Goal: Task Accomplishment & Management: Complete application form

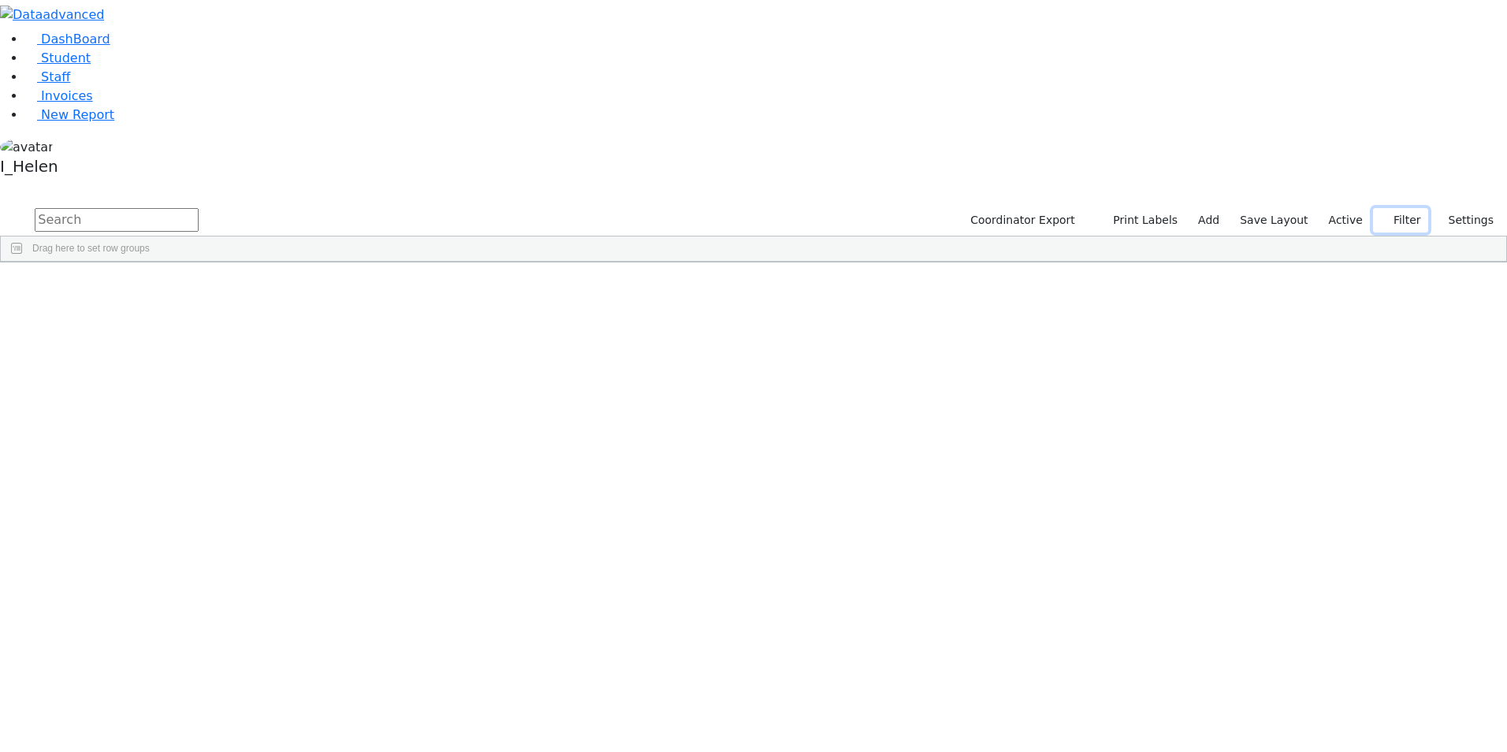
click at [1398, 208] on button "Filter" at bounding box center [1400, 220] width 55 height 24
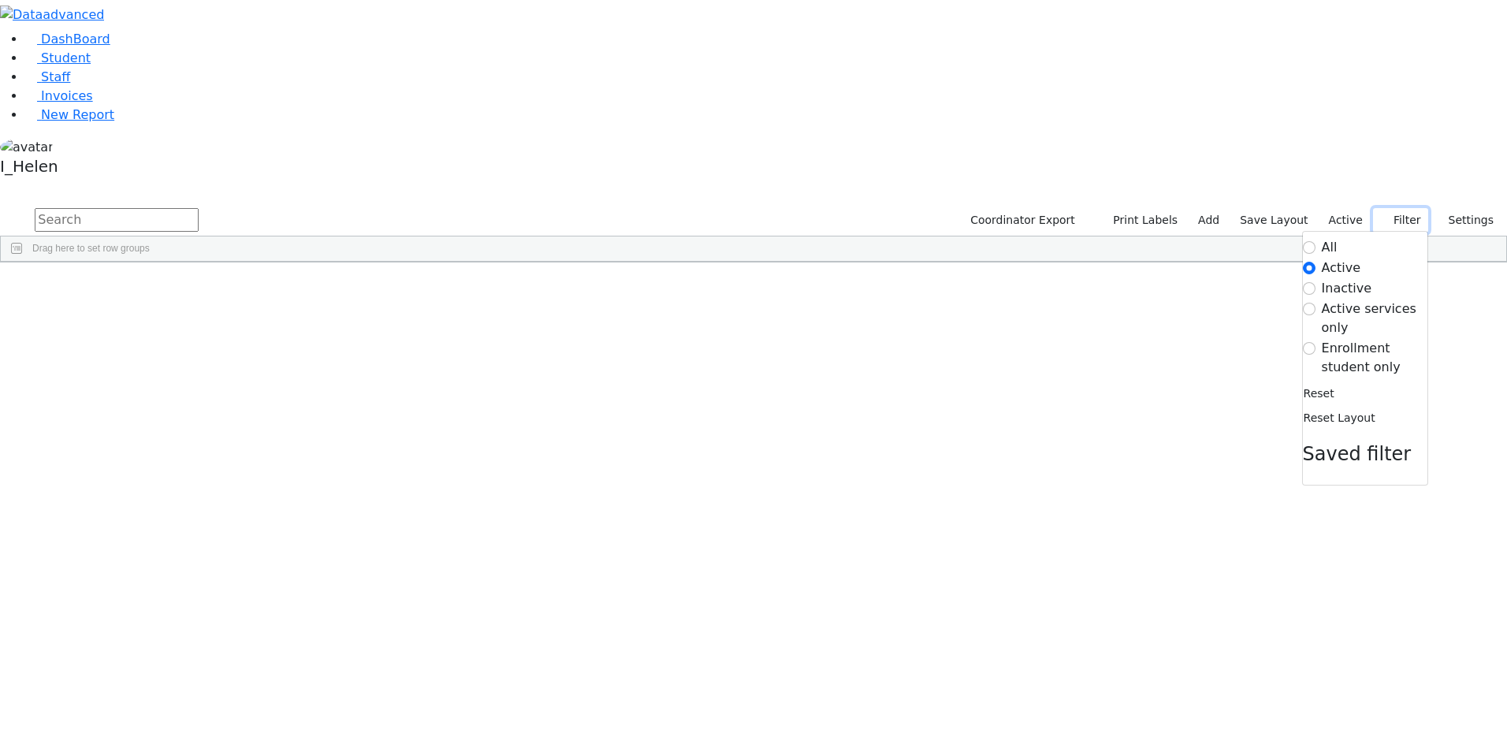
click at [1398, 208] on button "Filter" at bounding box center [1400, 220] width 55 height 24
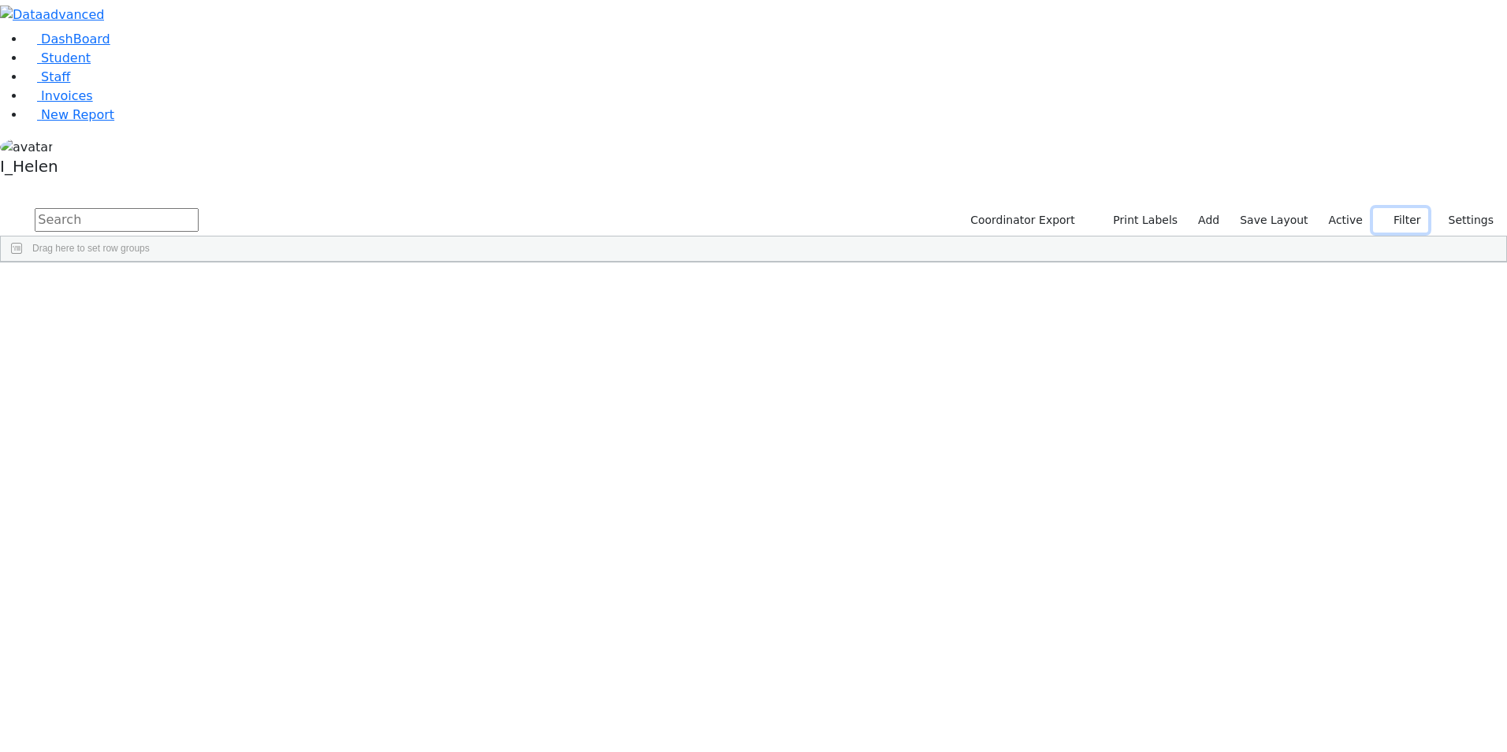
click at [1392, 208] on button "Filter" at bounding box center [1400, 220] width 55 height 24
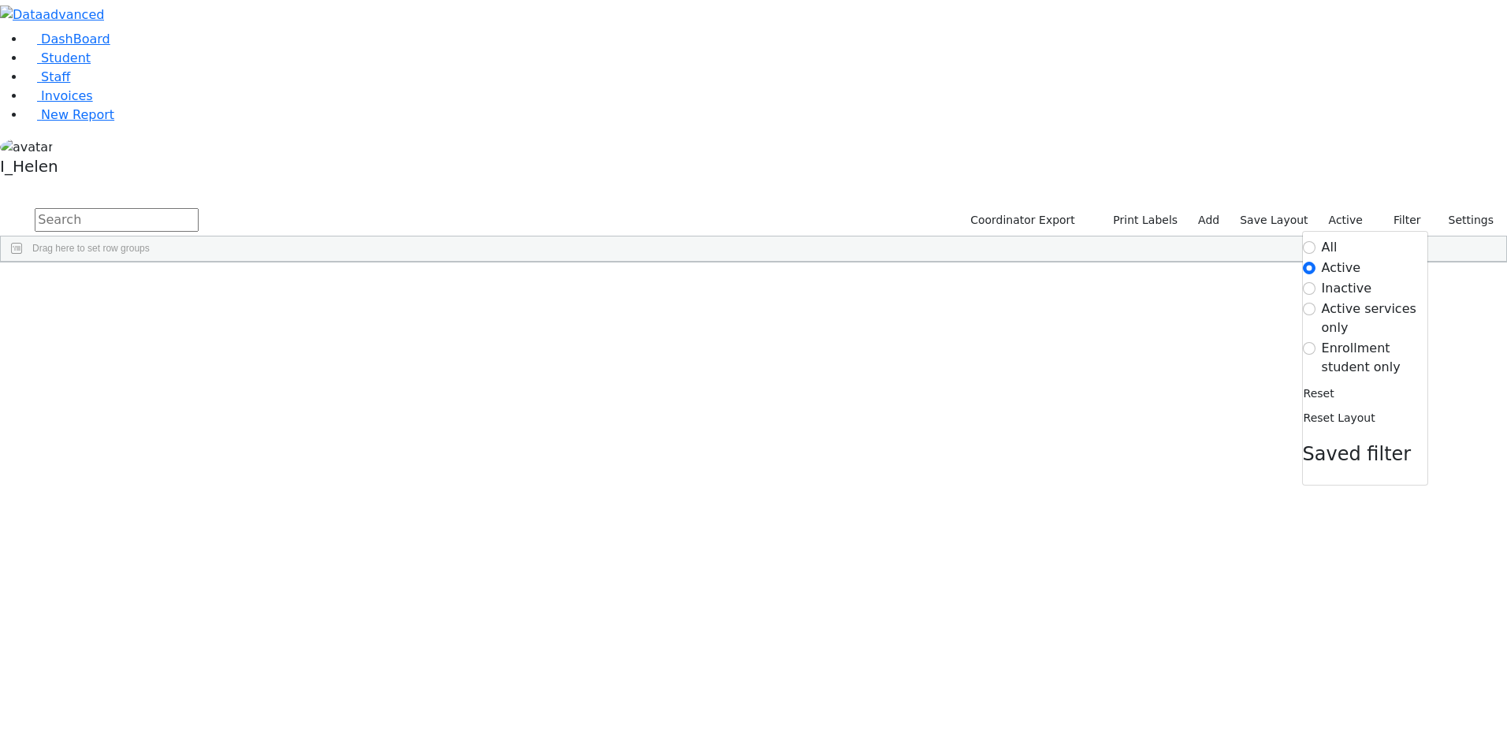
click at [1338, 339] on label "Enrollment student only" at bounding box center [1375, 358] width 106 height 38
click at [1316, 342] on input "Enrollment student only" at bounding box center [1309, 348] width 13 height 13
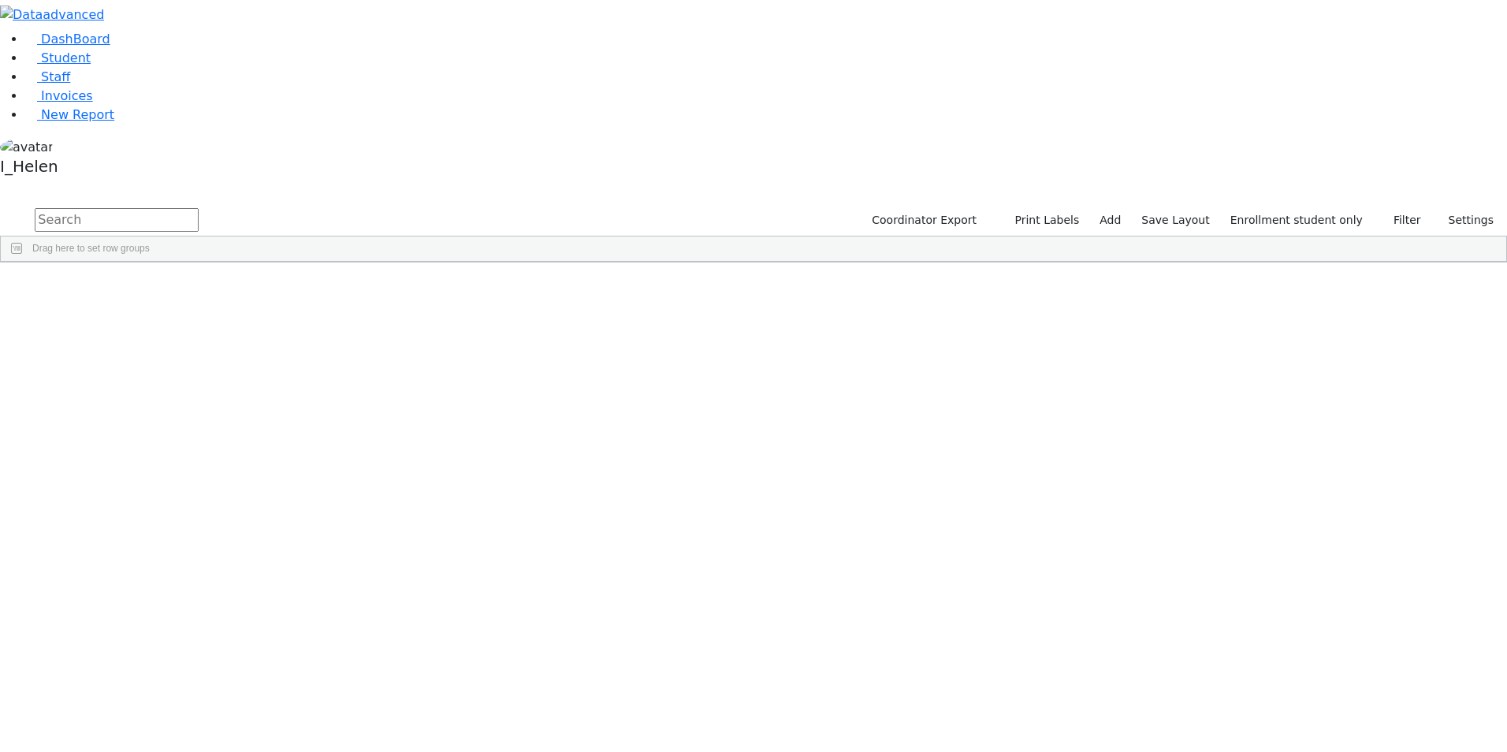
scroll to position [155, 0]
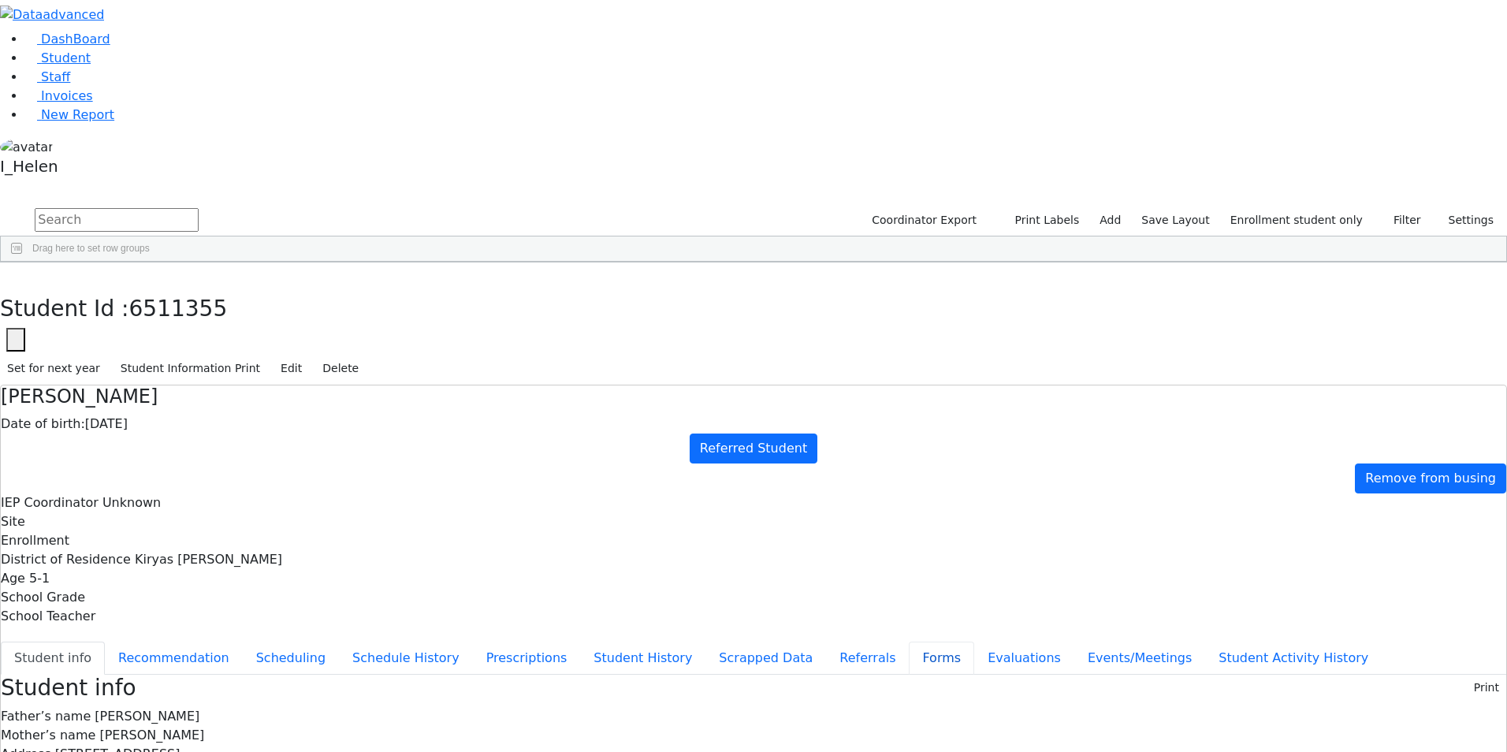
click at [909, 642] on button "Forms" at bounding box center [941, 658] width 65 height 33
type input "Mrs. Malky Weinberger"
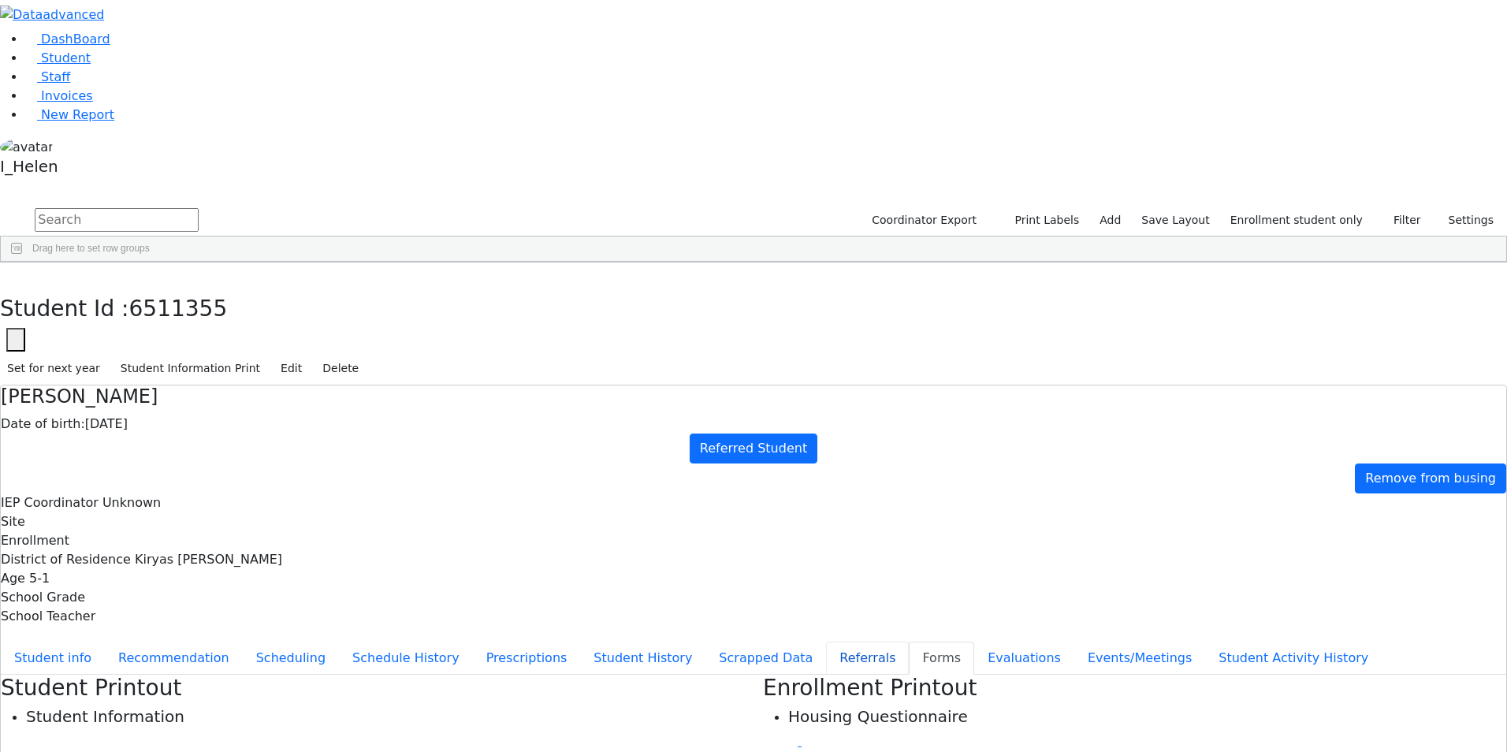
click at [826, 642] on button "Referrals" at bounding box center [867, 658] width 83 height 33
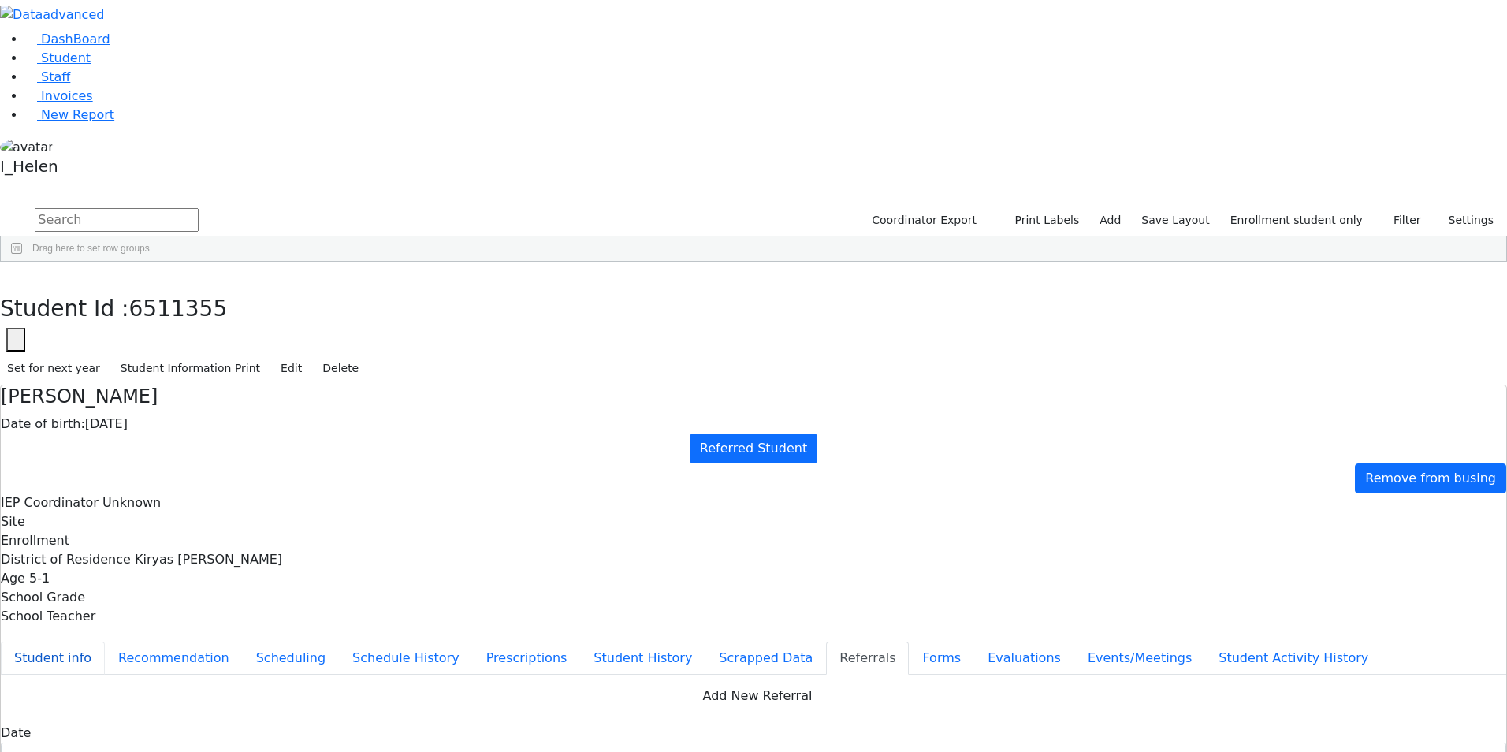
click at [105, 642] on button "Student info" at bounding box center [53, 658] width 104 height 33
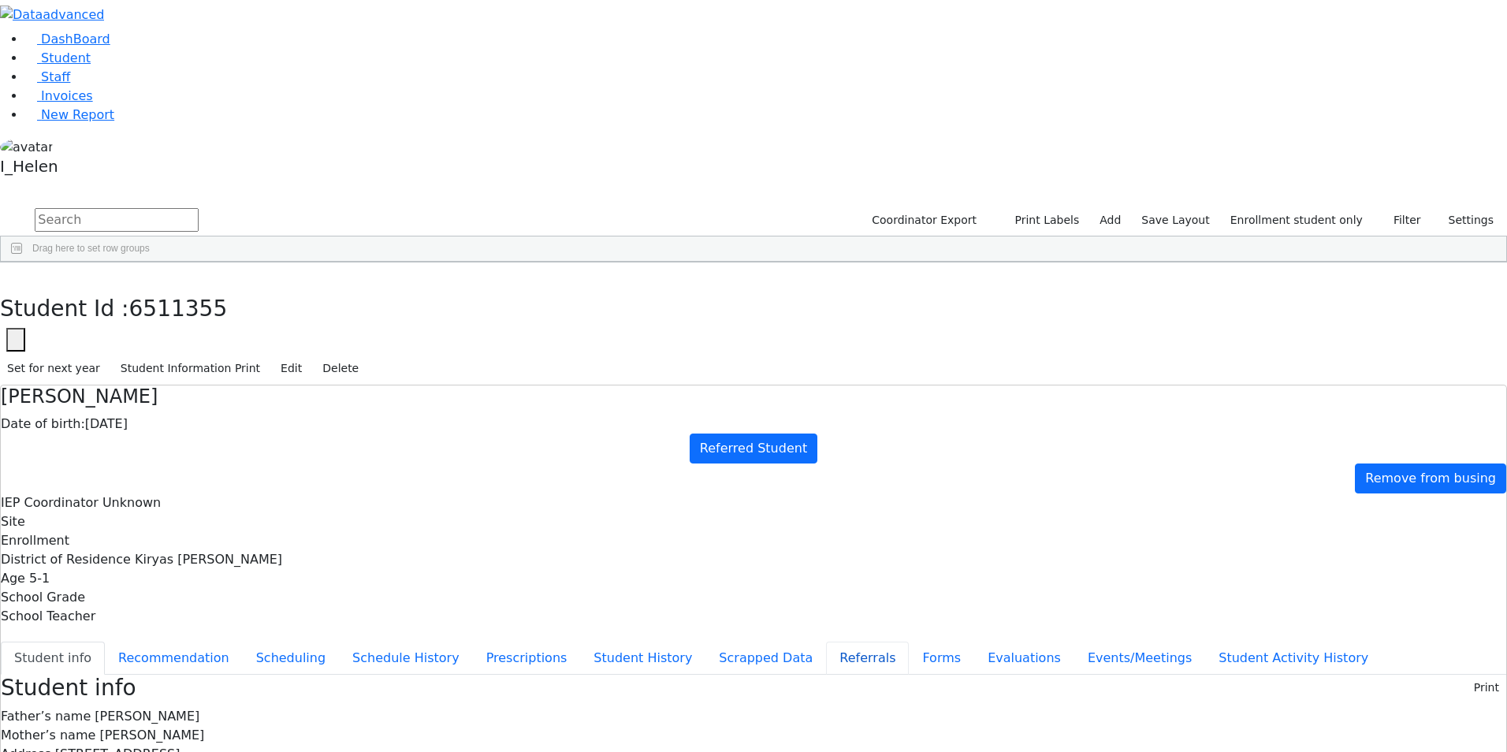
click at [826, 642] on button "Referrals" at bounding box center [867, 658] width 83 height 33
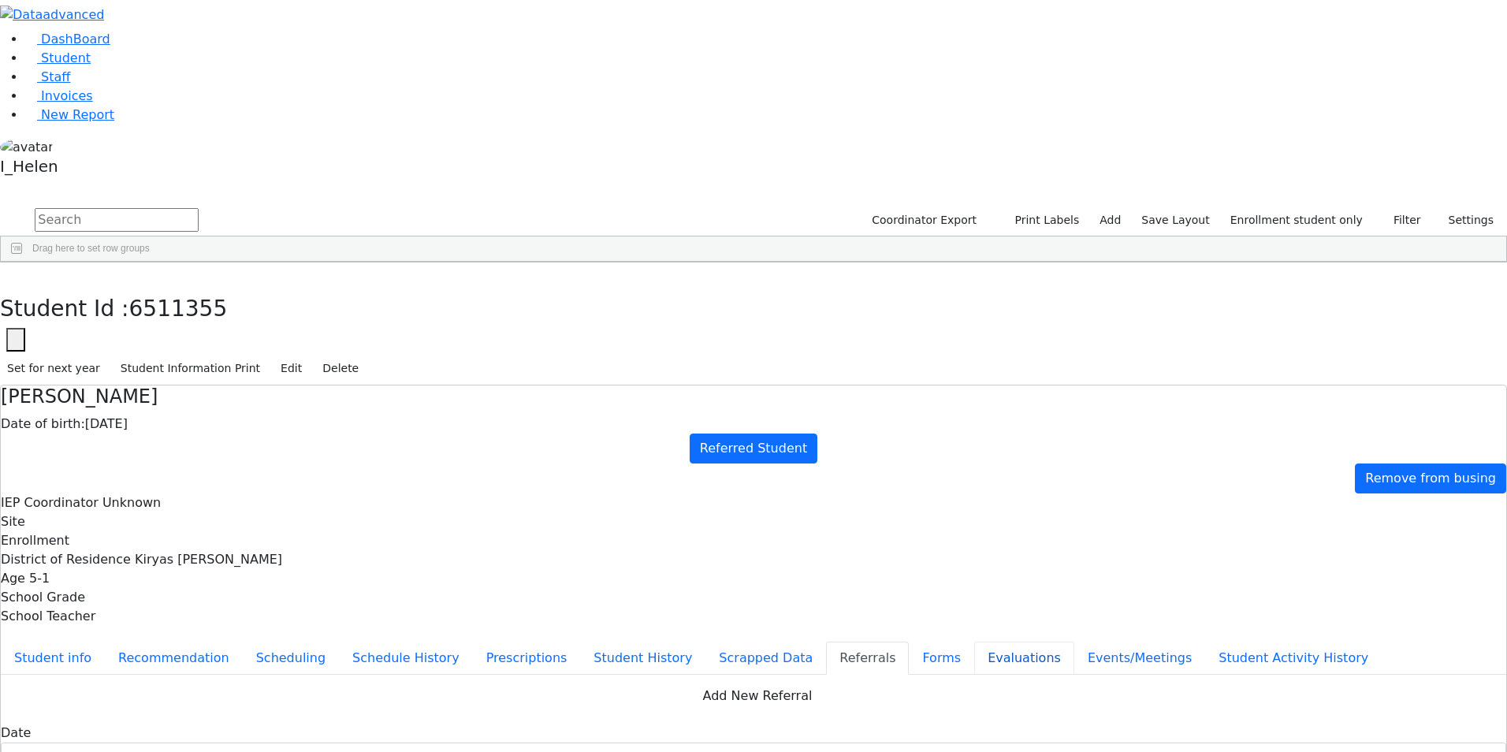
click at [974, 642] on button "Evaluations" at bounding box center [1024, 658] width 100 height 33
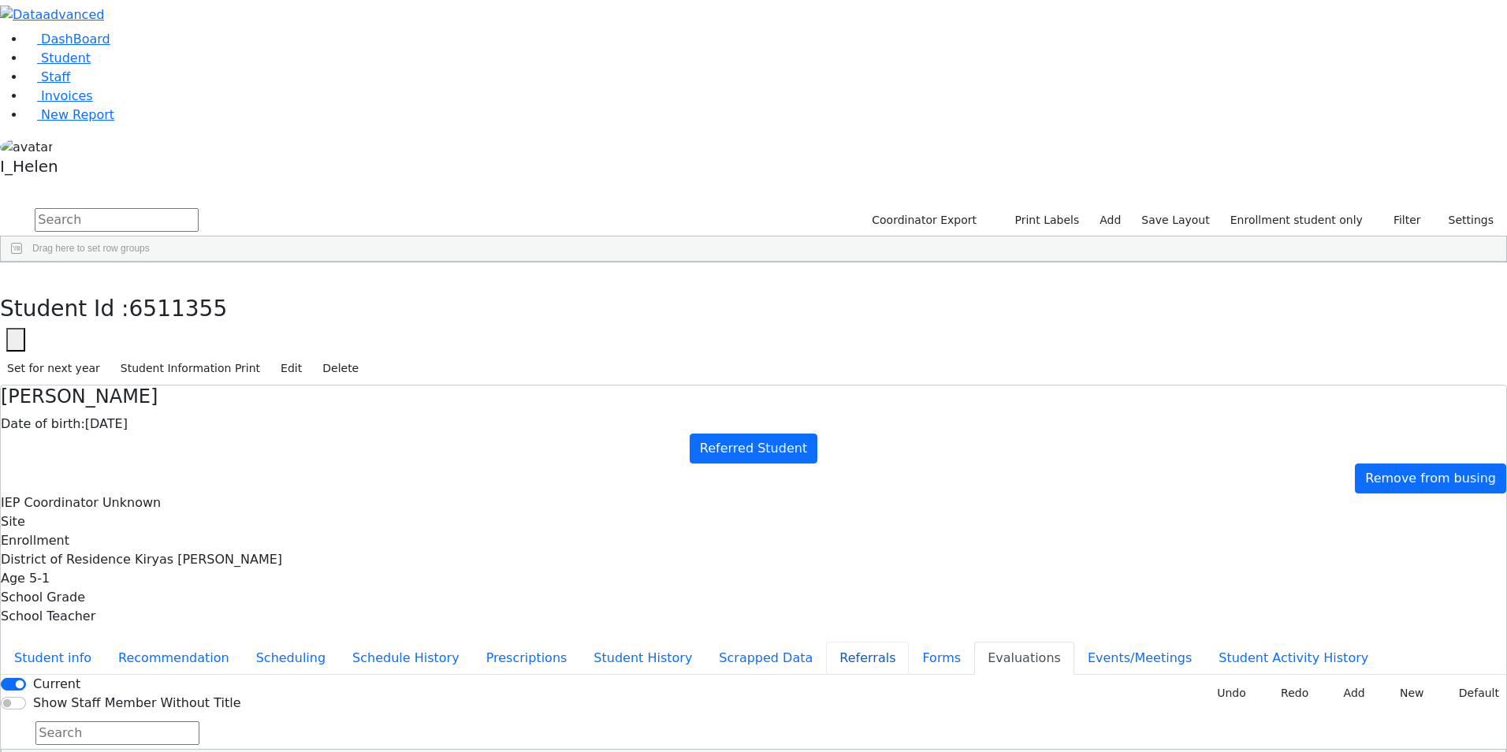
click at [826, 642] on button "Referrals" at bounding box center [867, 658] width 83 height 33
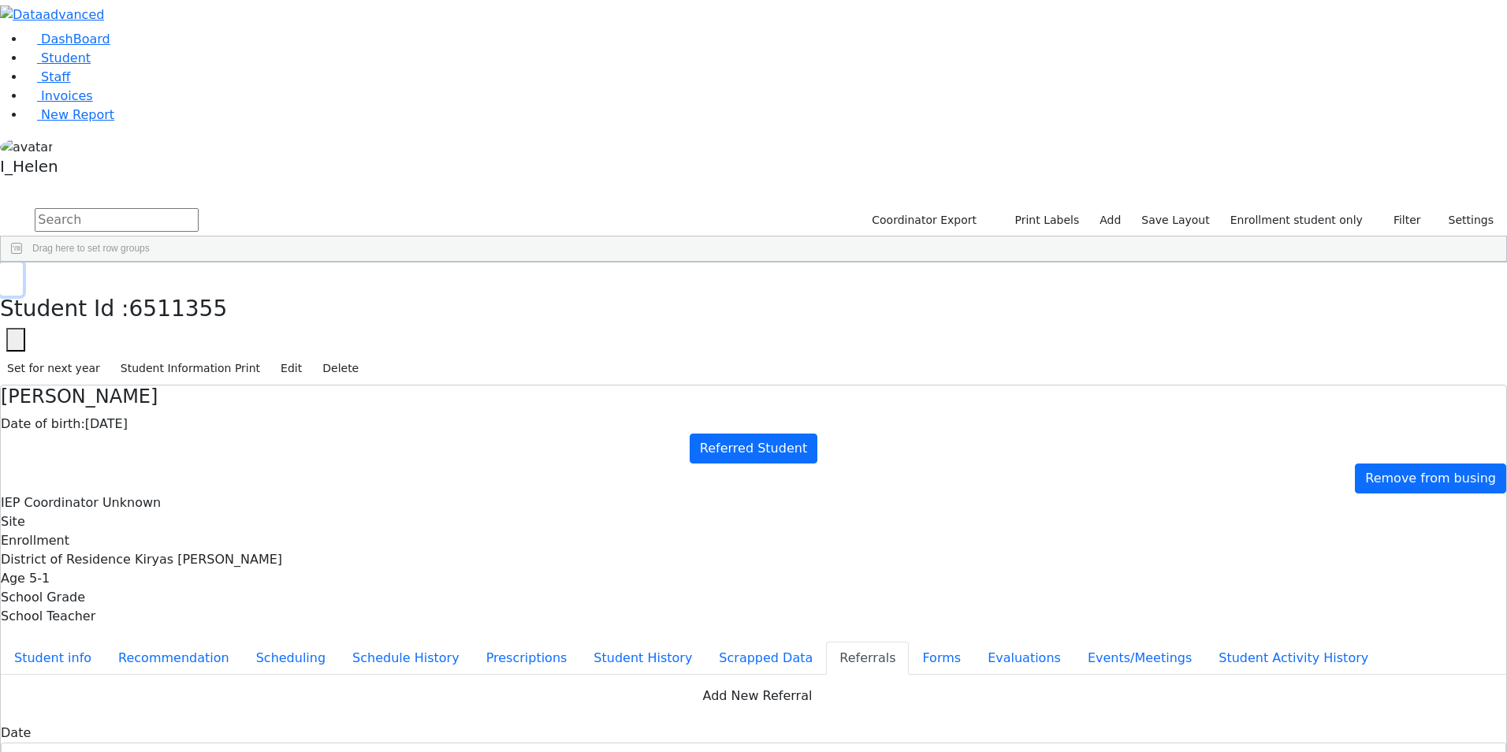
click at [16, 274] on icon "button" at bounding box center [11, 278] width 9 height 9
click at [273, 751] on div "Tzvi" at bounding box center [227, 762] width 92 height 22
click at [105, 642] on button "Student info" at bounding box center [53, 658] width 104 height 33
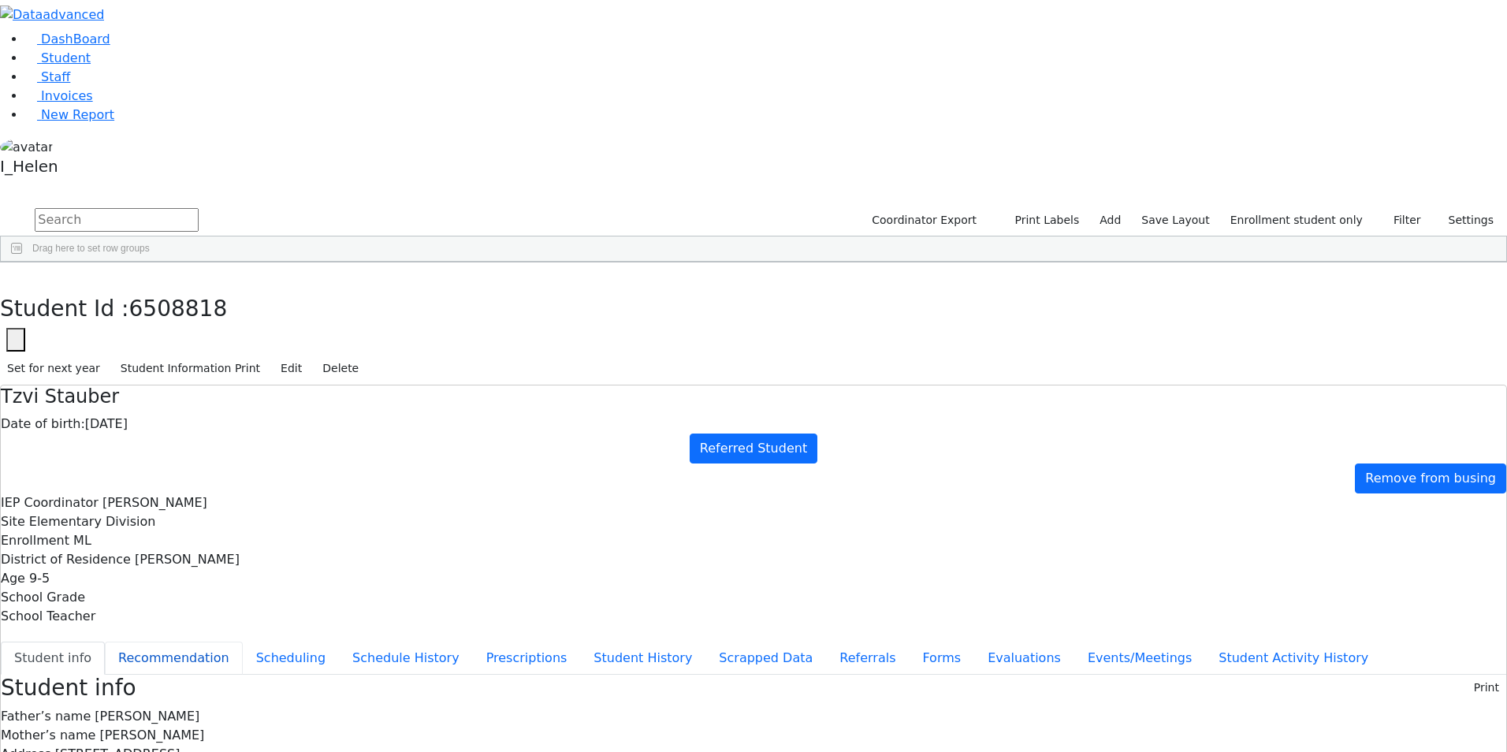
click at [243, 642] on button "Recommendation" at bounding box center [174, 658] width 138 height 33
checkbox input "true"
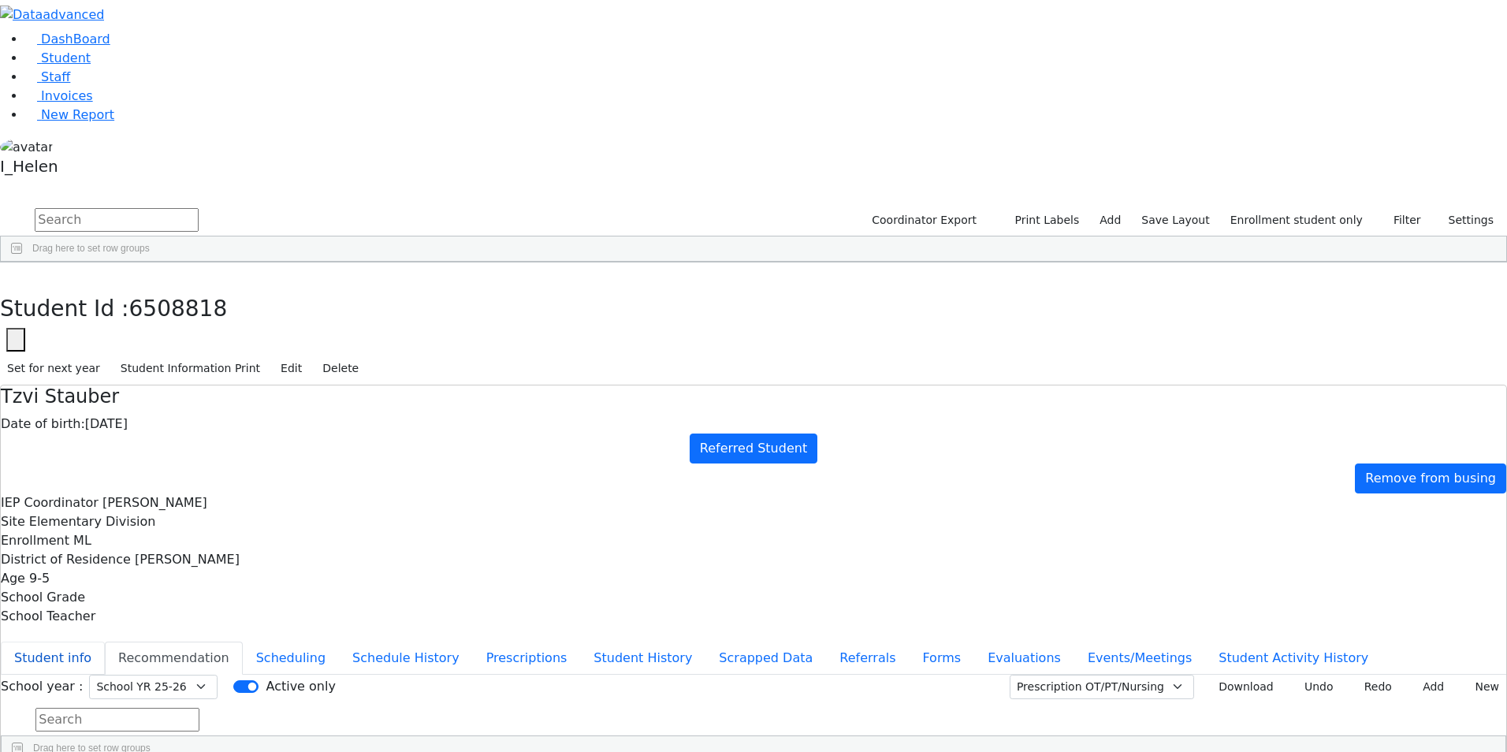
click at [105, 642] on button "Student info" at bounding box center [53, 658] width 104 height 33
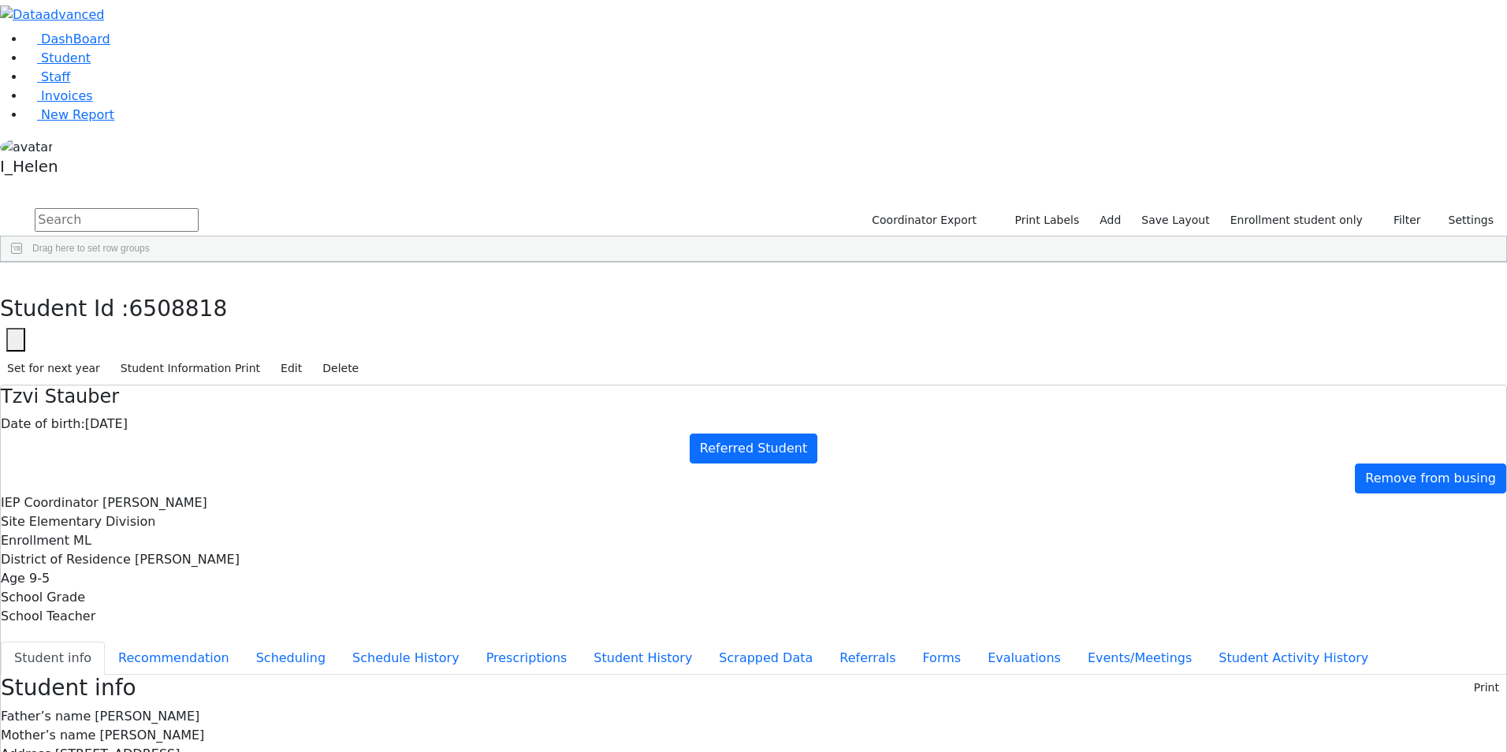
drag, startPoint x: 315, startPoint y: 18, endPoint x: 304, endPoint y: 20, distance: 10.5
click at [315, 263] on div "Student Id : 6508818 Student Id 6508818 Cancel Save Set for next year Student I…" at bounding box center [753, 324] width 1507 height 123
click at [23, 263] on button "button" at bounding box center [11, 279] width 23 height 33
click at [59, 84] on link "Staff" at bounding box center [47, 76] width 45 height 15
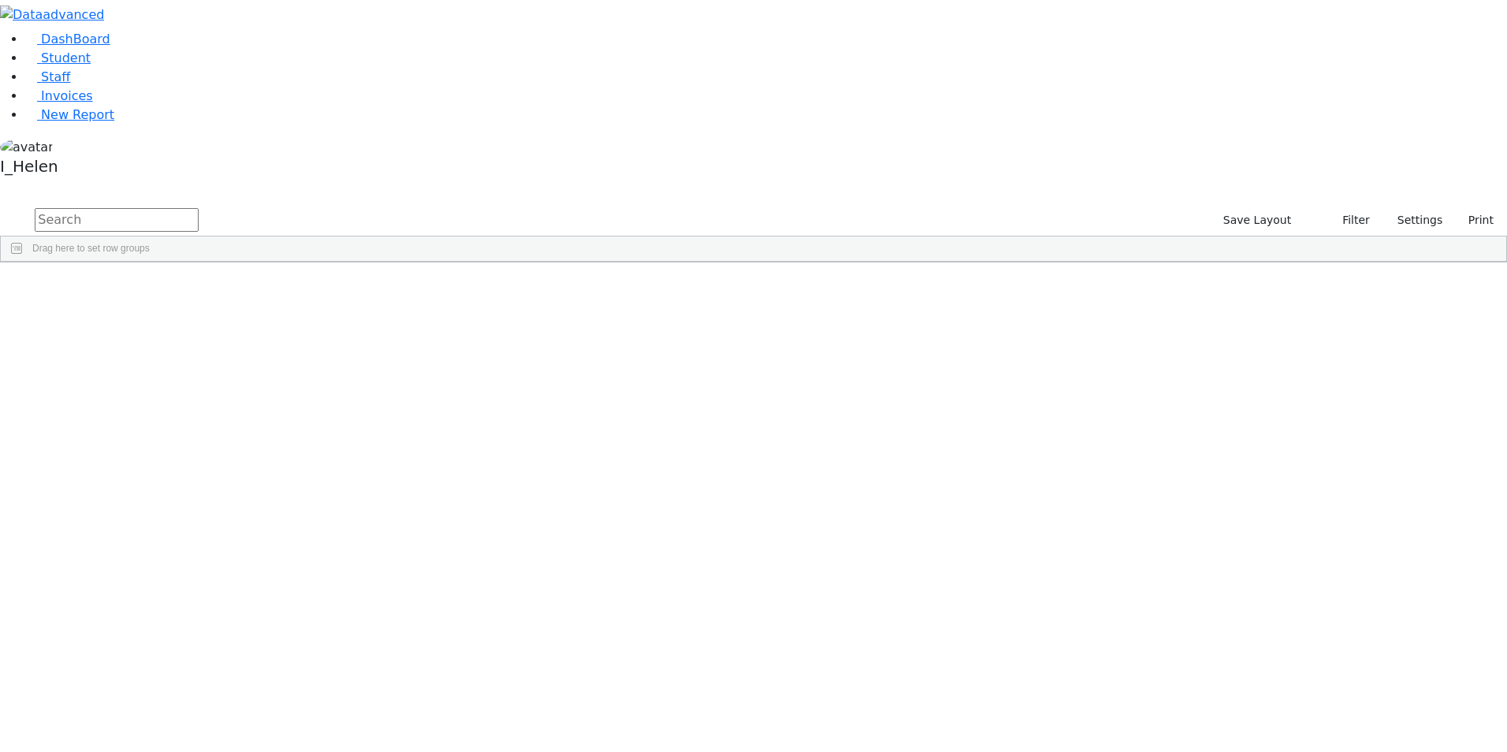
click at [199, 208] on input "text" at bounding box center [117, 220] width 164 height 24
type input "b"
type input "eliz"
click at [55, 65] on span "Student" at bounding box center [66, 57] width 50 height 15
click at [199, 208] on input "text" at bounding box center [117, 220] width 164 height 24
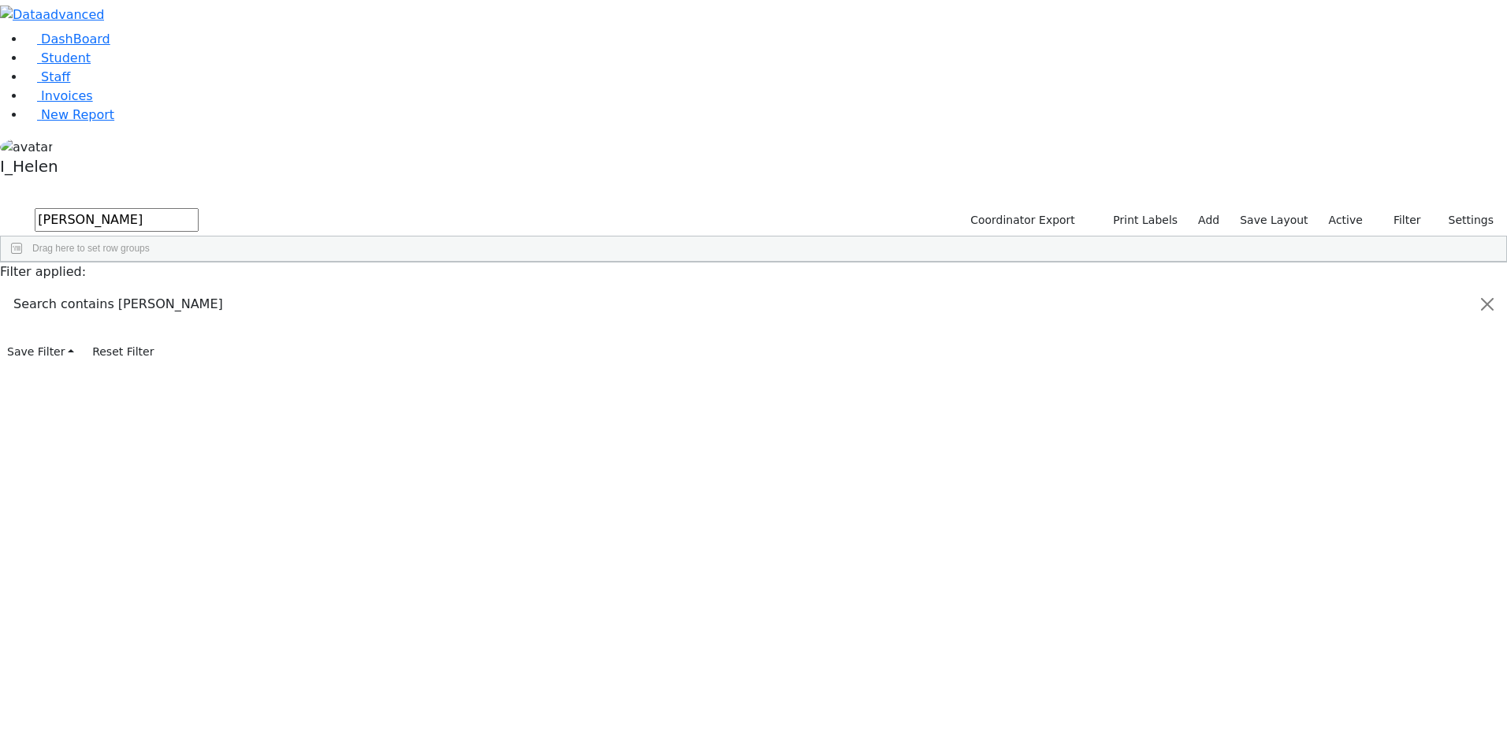
type input "[PERSON_NAME]"
click at [1399, 208] on button "Filter" at bounding box center [1400, 220] width 55 height 24
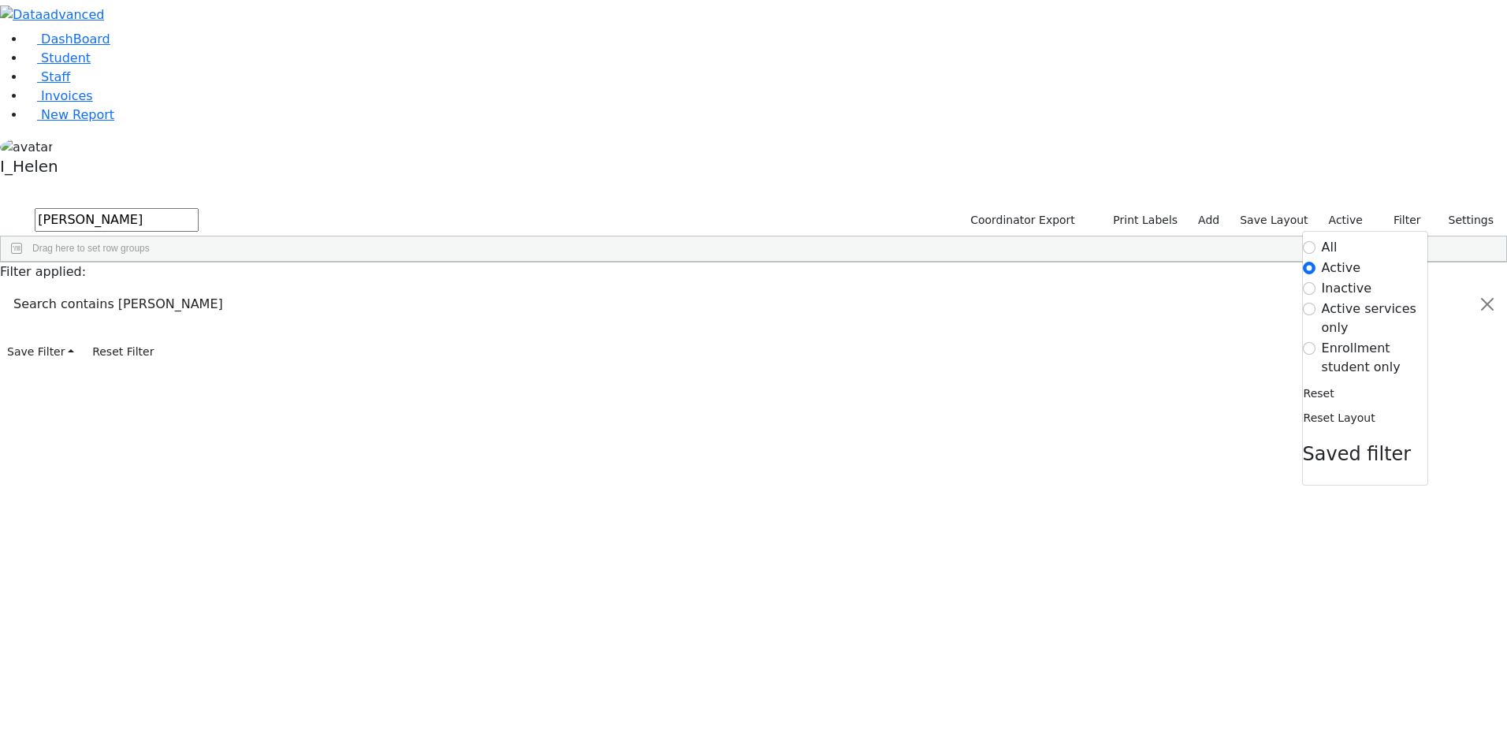
click at [1339, 339] on label "Enrollment student only" at bounding box center [1375, 358] width 106 height 38
click at [1316, 342] on input "Enrollment student only" at bounding box center [1309, 348] width 13 height 13
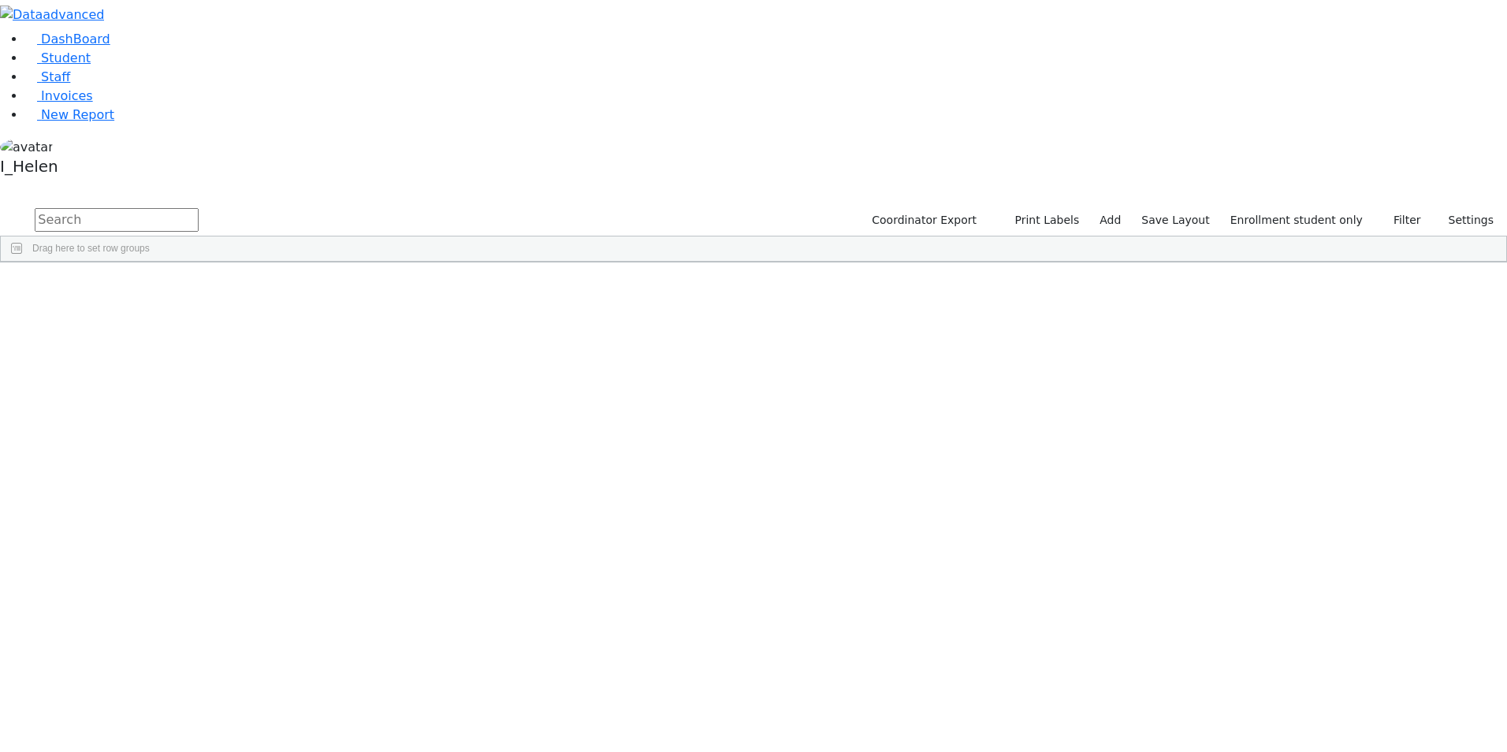
scroll to position [159, 0]
click at [185, 747] on div "Stauber" at bounding box center [139, 758] width 92 height 22
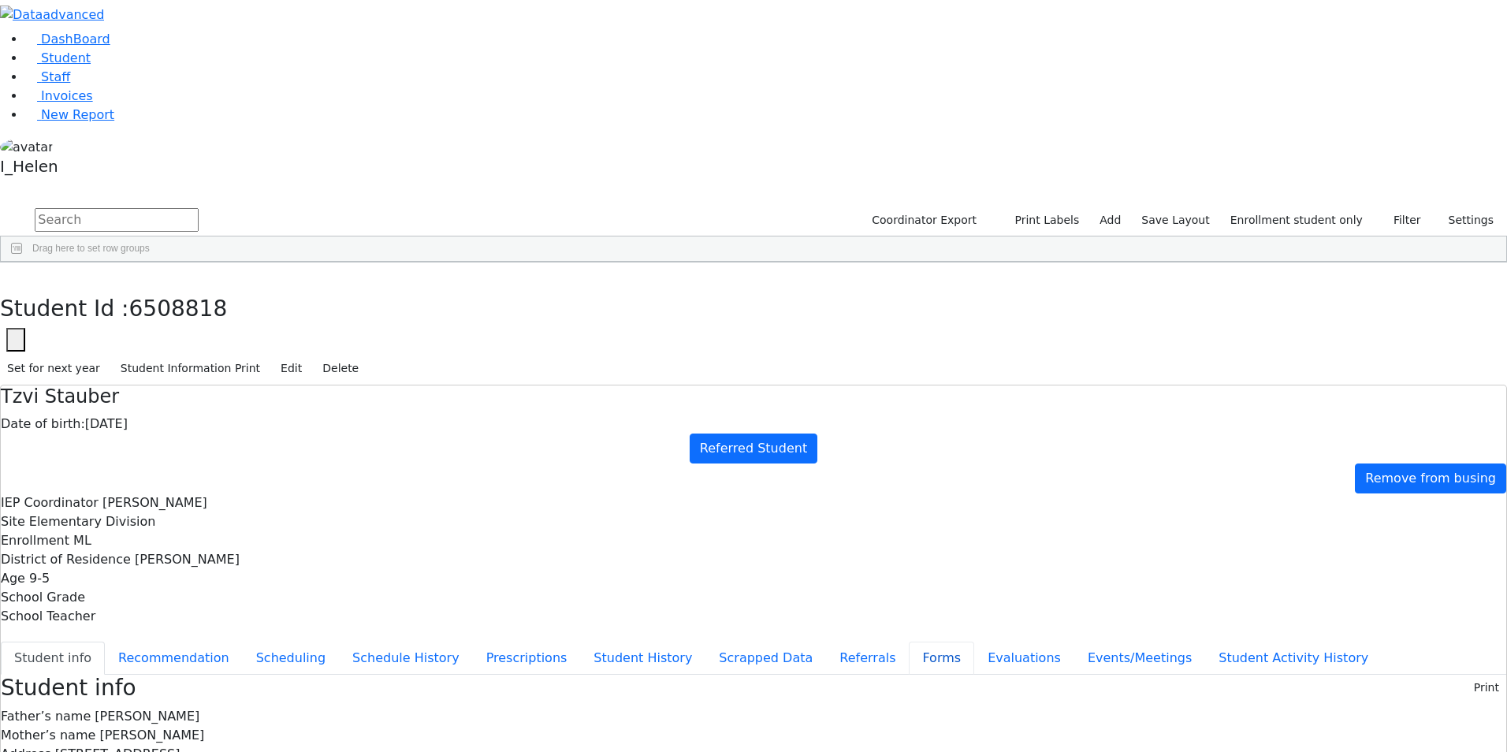
click at [909, 642] on button "Forms" at bounding box center [941, 658] width 65 height 33
type input "[PERSON_NAME]"
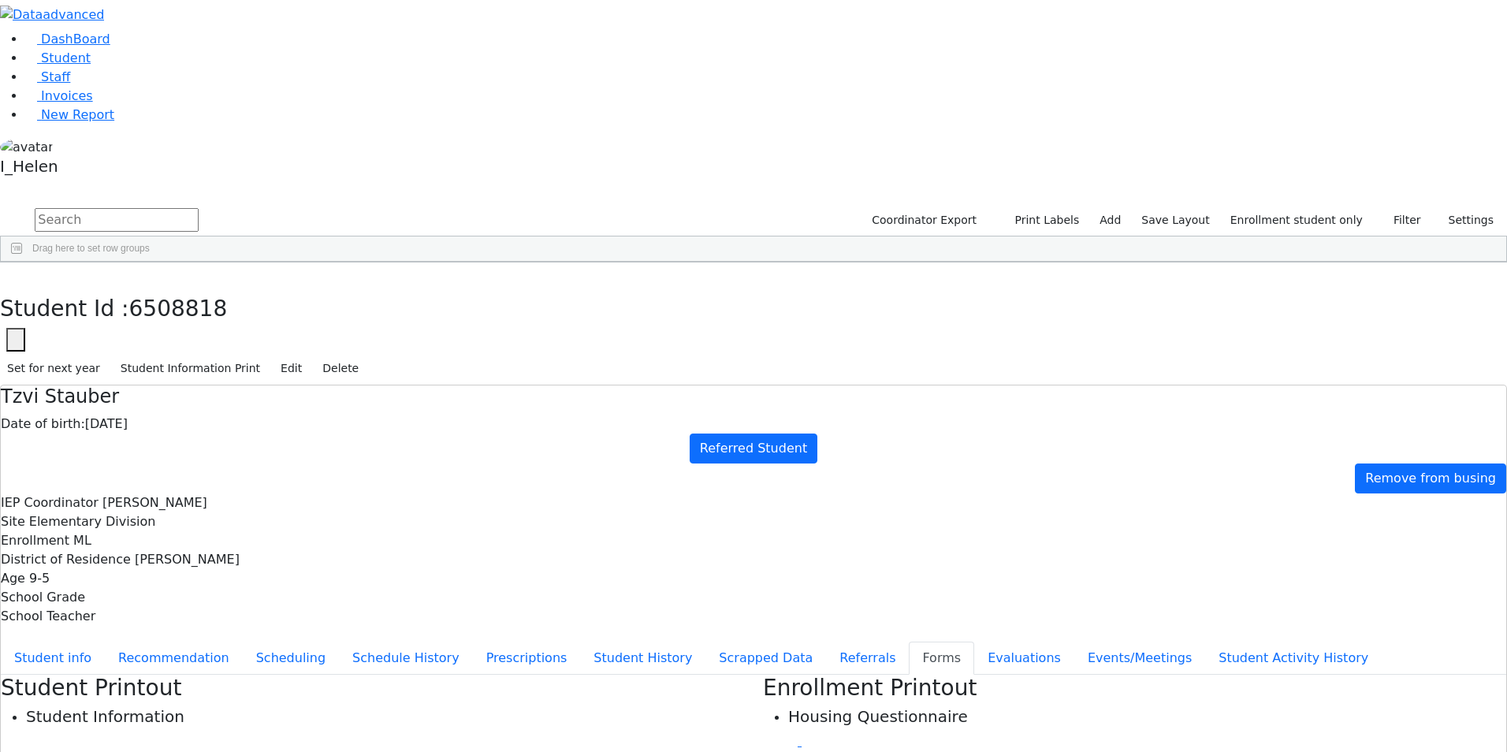
click at [23, 263] on button "button" at bounding box center [11, 279] width 23 height 33
click at [1128, 208] on link "Add" at bounding box center [1110, 220] width 35 height 24
select select "18"
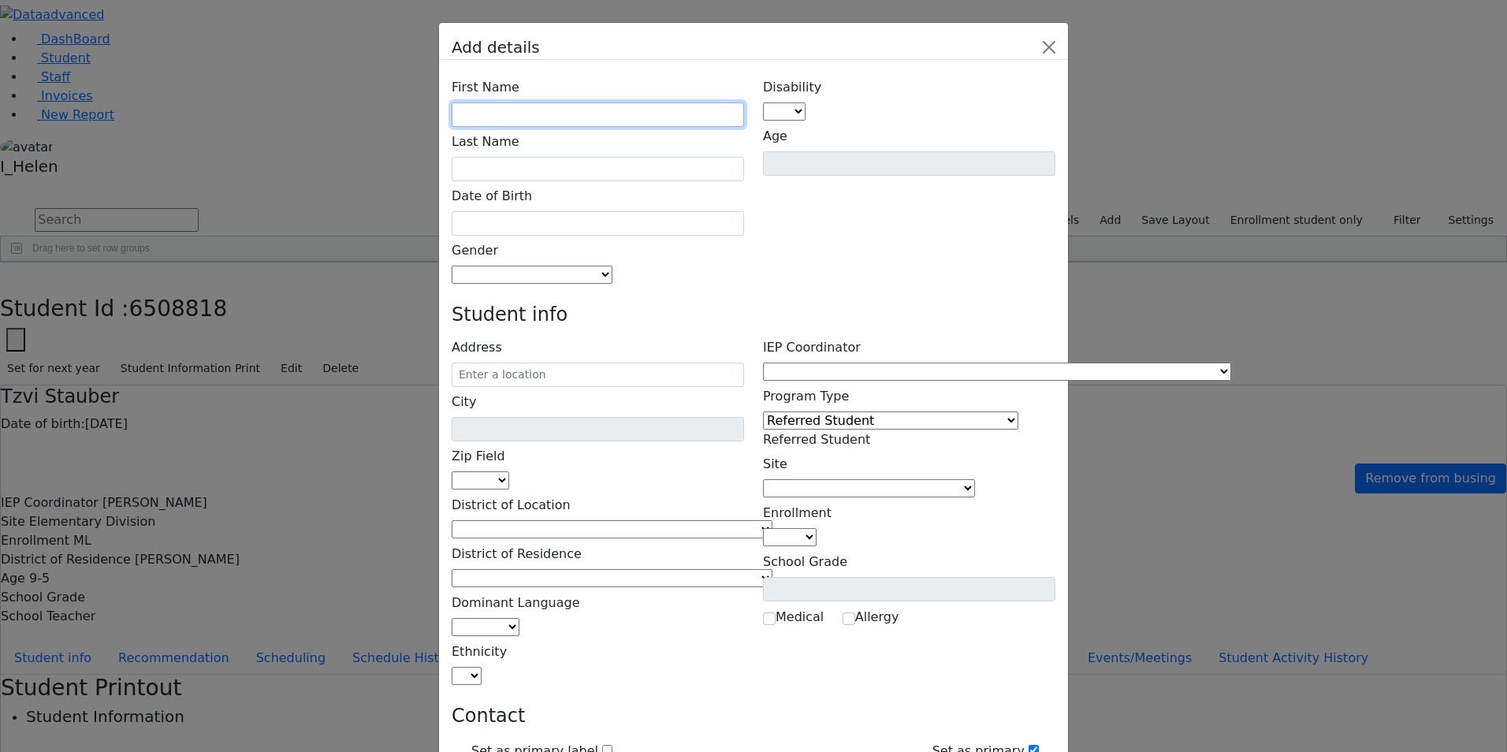
click at [620, 102] on input "text" at bounding box center [598, 114] width 292 height 24
type input "Baila"
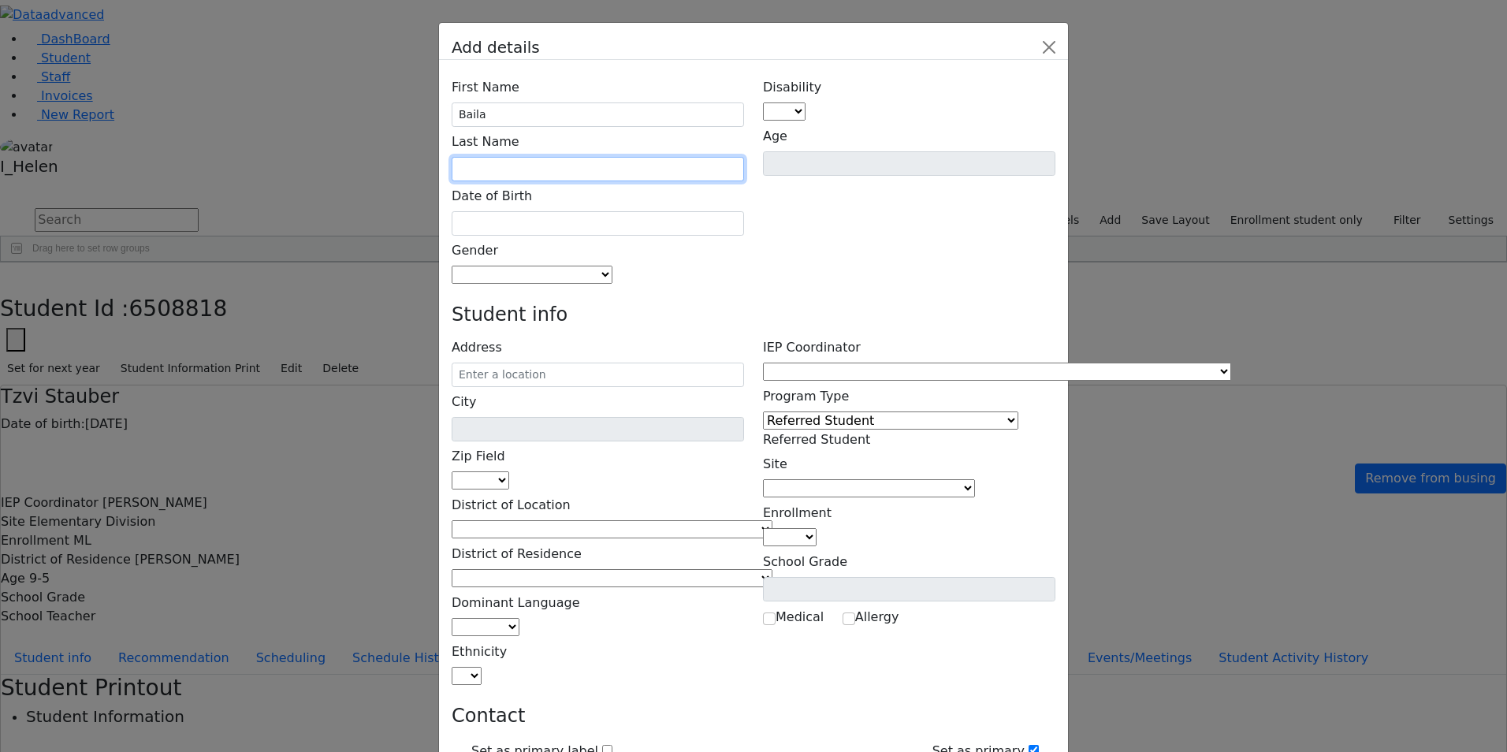
type input "B"
type input "Glauber"
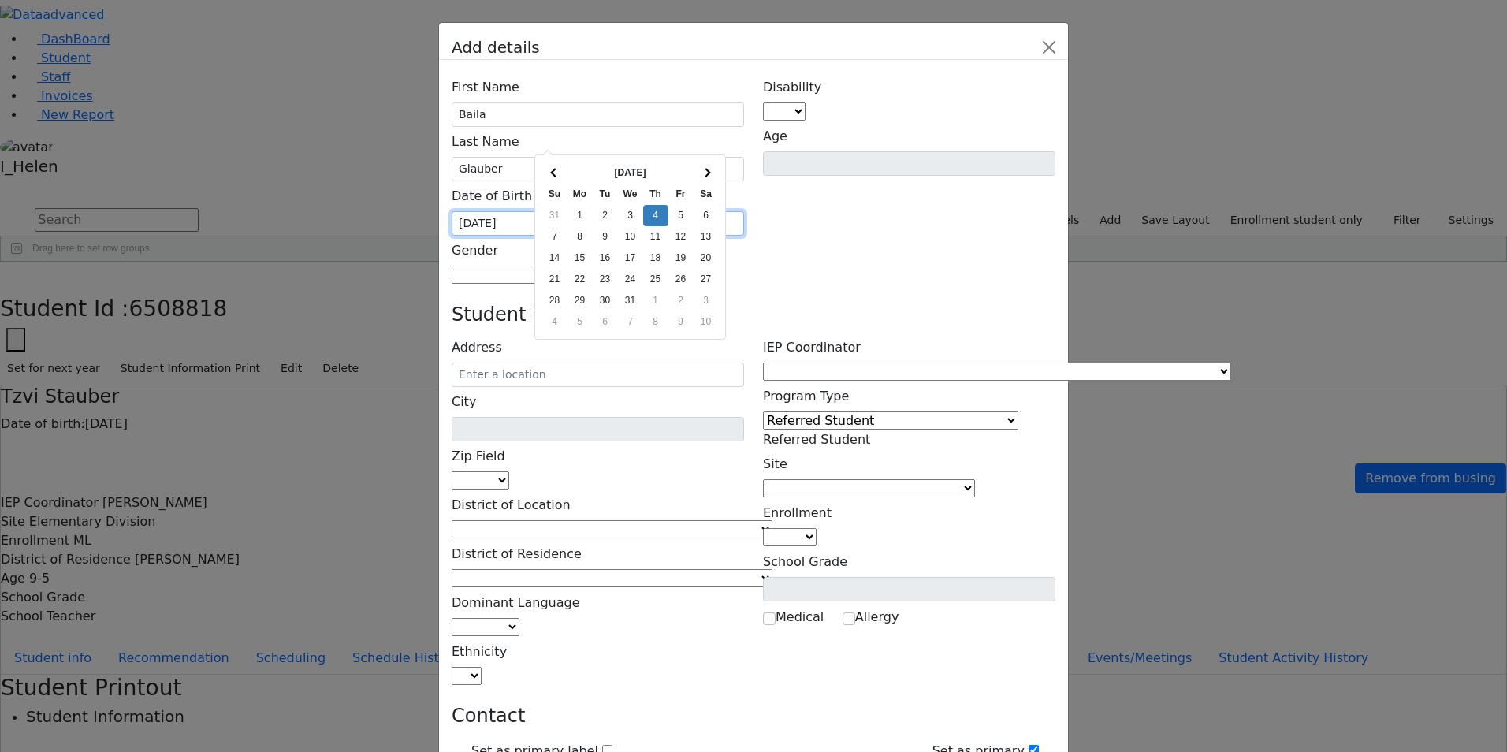
type input "[DATE]"
click at [817, 167] on div "Disability AU DC ED EI ERS HI ID LD MD MR ND OHI OI PD SI SLI TBI VI D Age" at bounding box center [909, 179] width 311 height 212
click at [613, 267] on span at bounding box center [613, 274] width 0 height 15
select select "[DEMOGRAPHIC_DATA]"
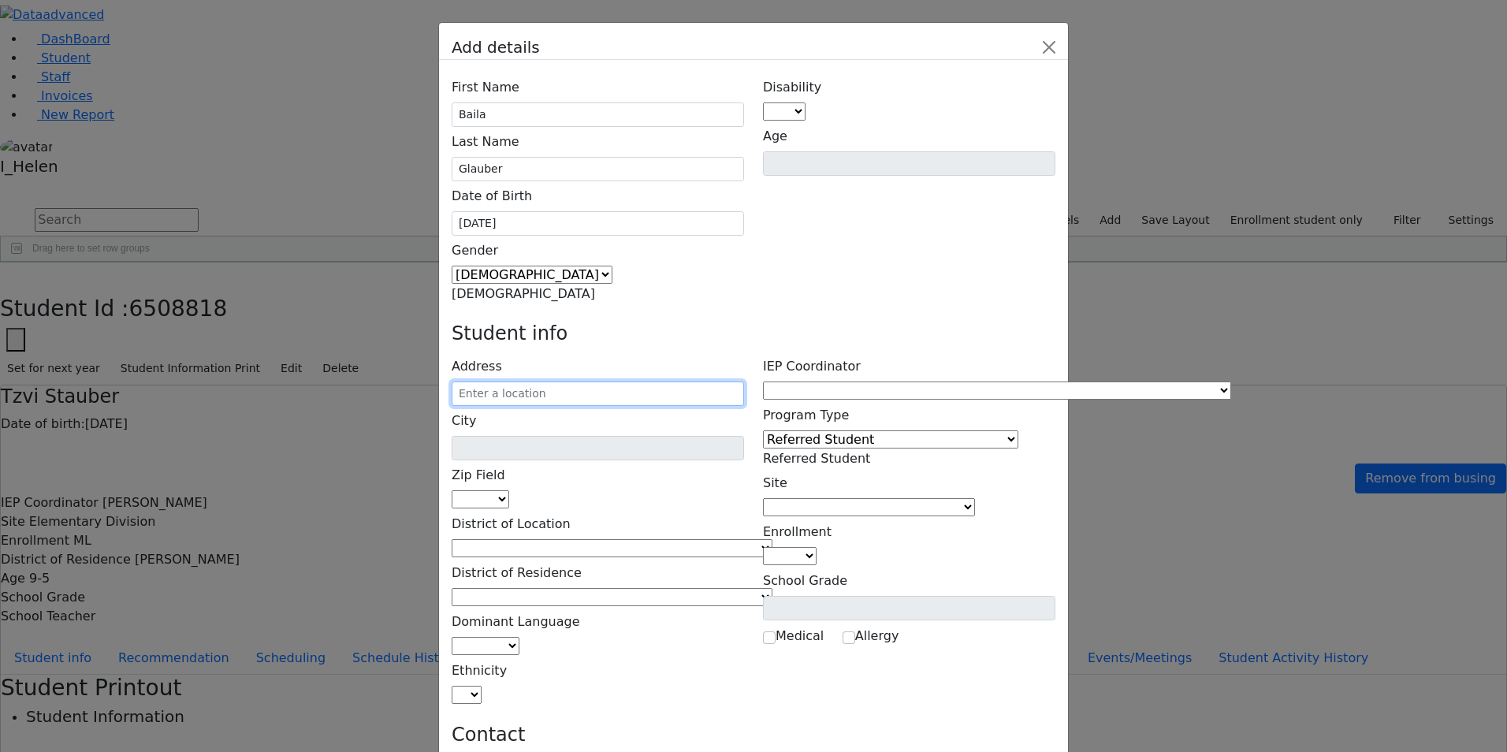
click at [557, 382] on input "text" at bounding box center [598, 394] width 292 height 24
type input "15 Meron Dr"
type input "Monroe"
select select "10950"
click at [668, 382] on input "15 Meron Dr" at bounding box center [598, 394] width 292 height 24
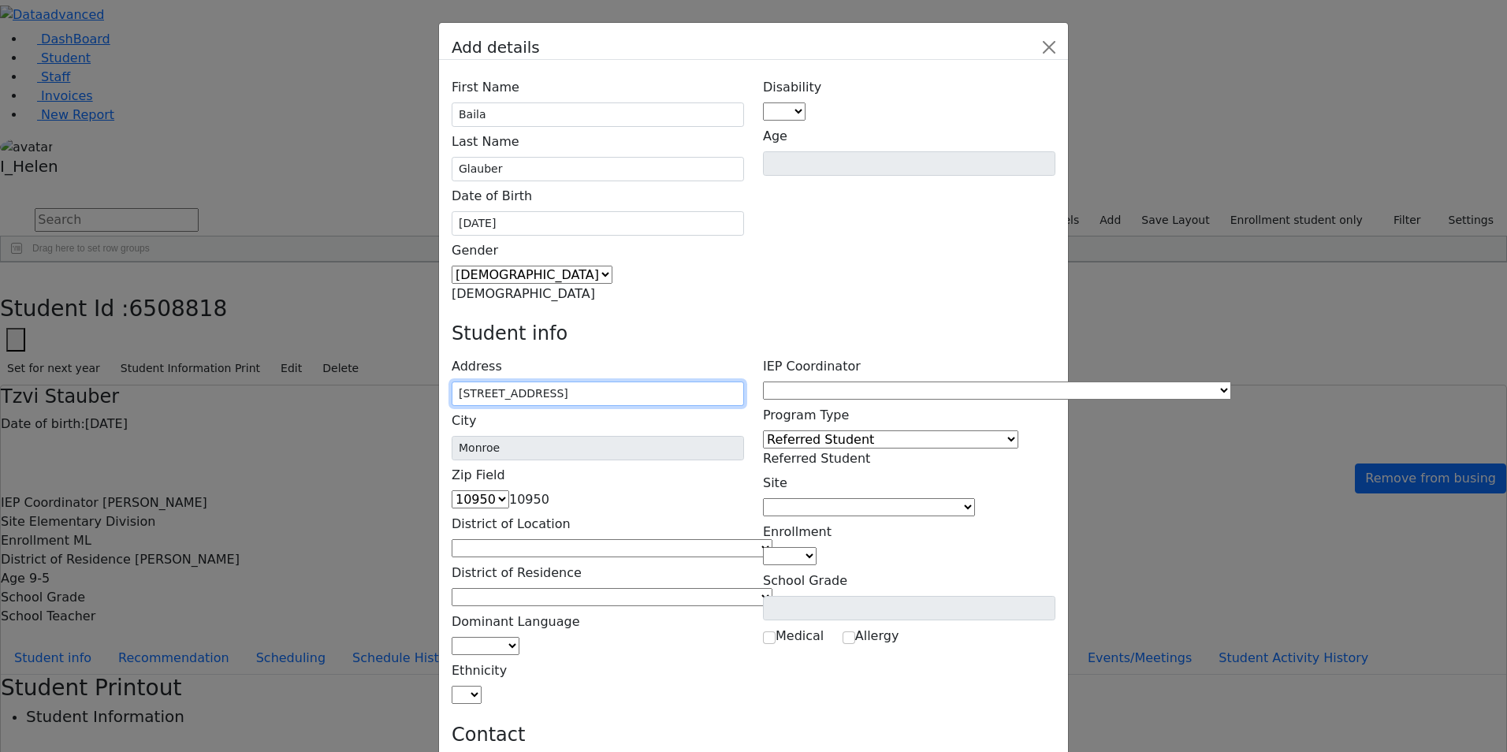
type input "[STREET_ADDRESS]"
click at [756, 322] on h4 "Student info" at bounding box center [754, 333] width 604 height 23
click at [773, 541] on span at bounding box center [773, 548] width 0 height 15
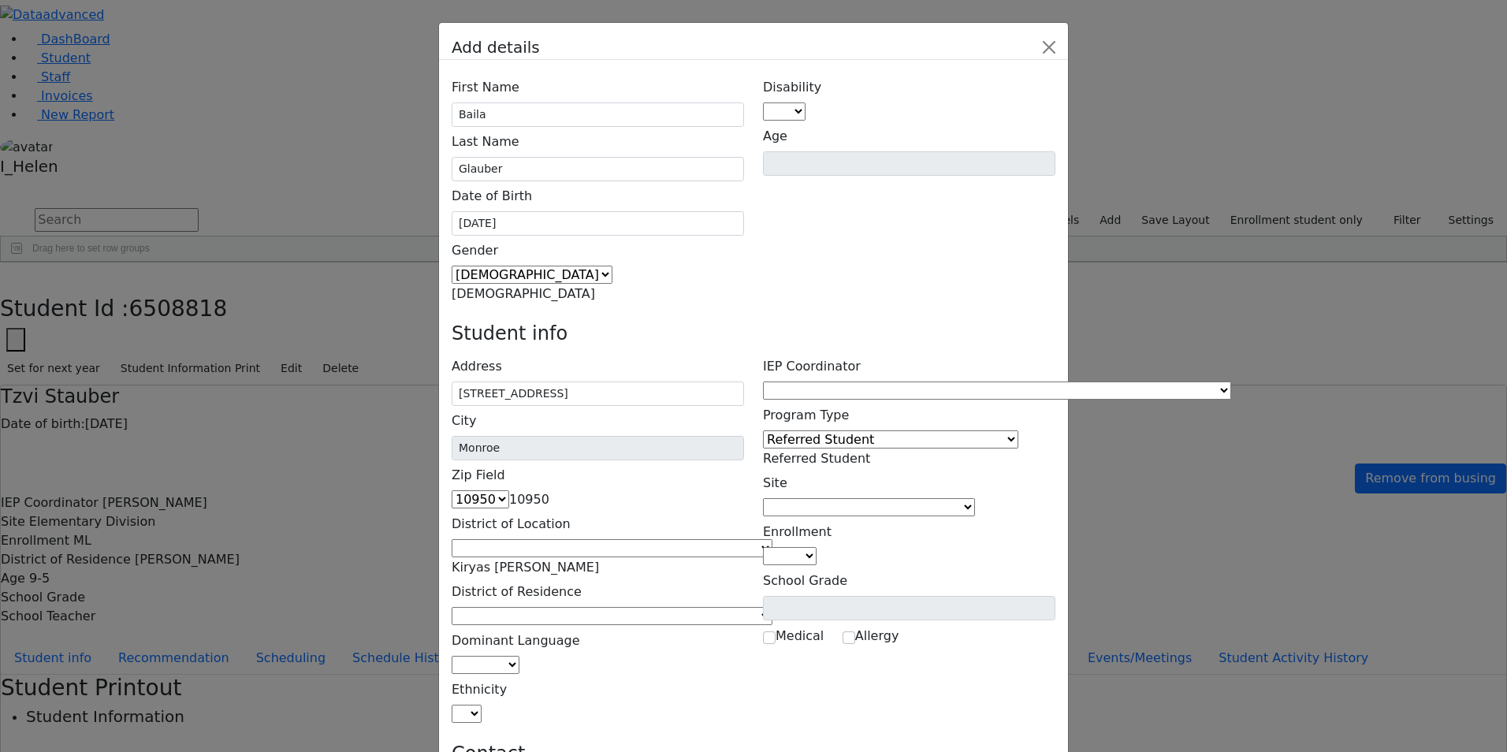
select select "6"
click at [773, 609] on span at bounding box center [773, 616] width 0 height 15
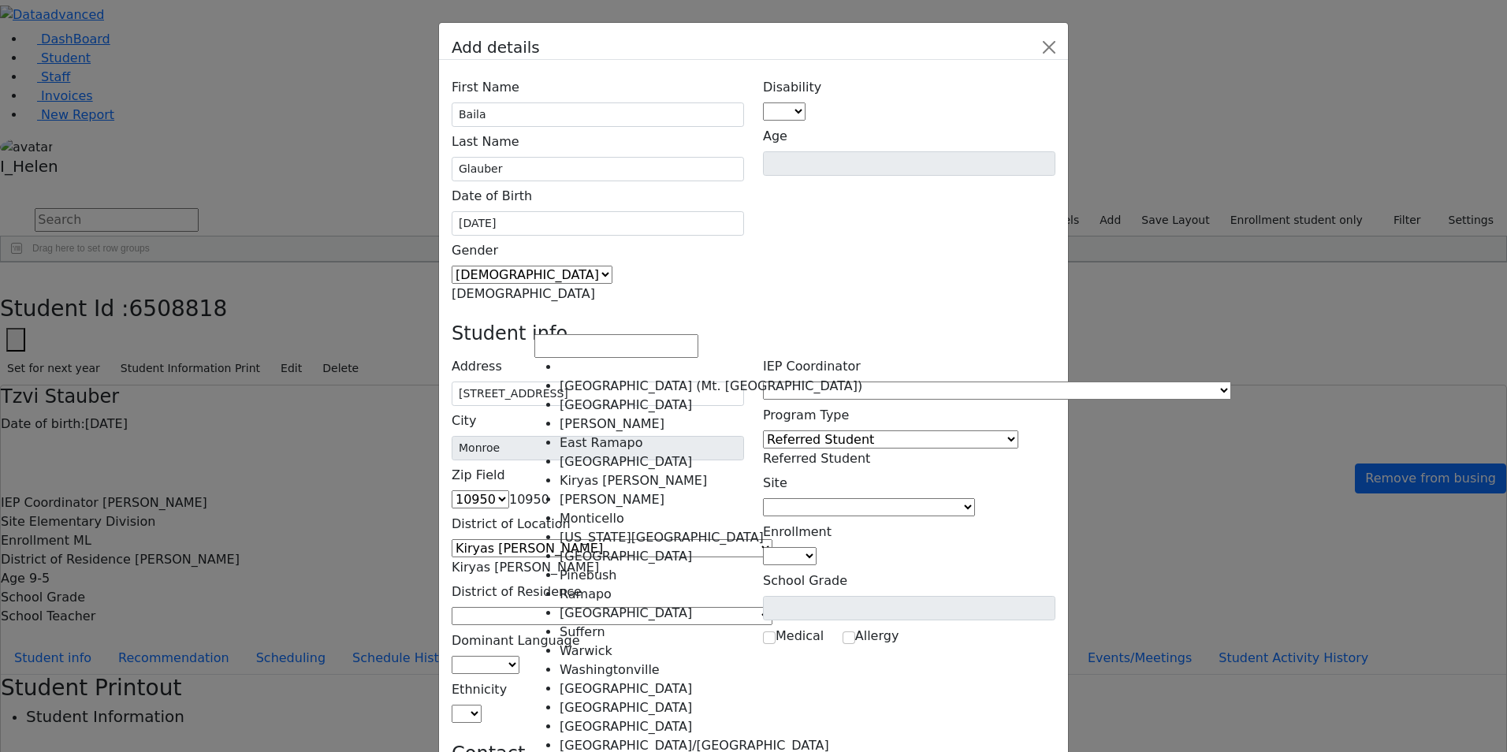
select select "6"
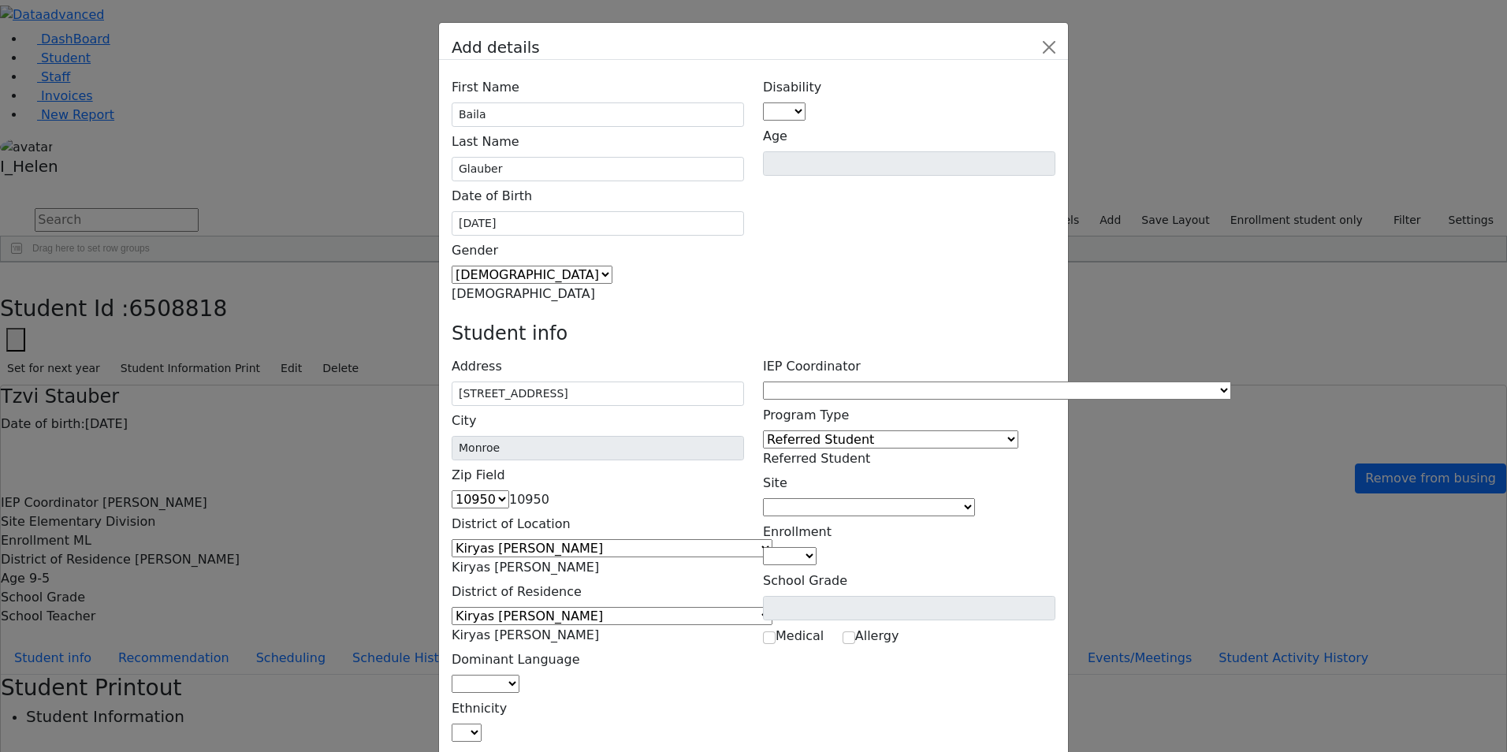
click at [520, 676] on span at bounding box center [520, 683] width 0 height 15
select select "1"
click at [482, 725] on span at bounding box center [482, 732] width 0 height 15
select select "5"
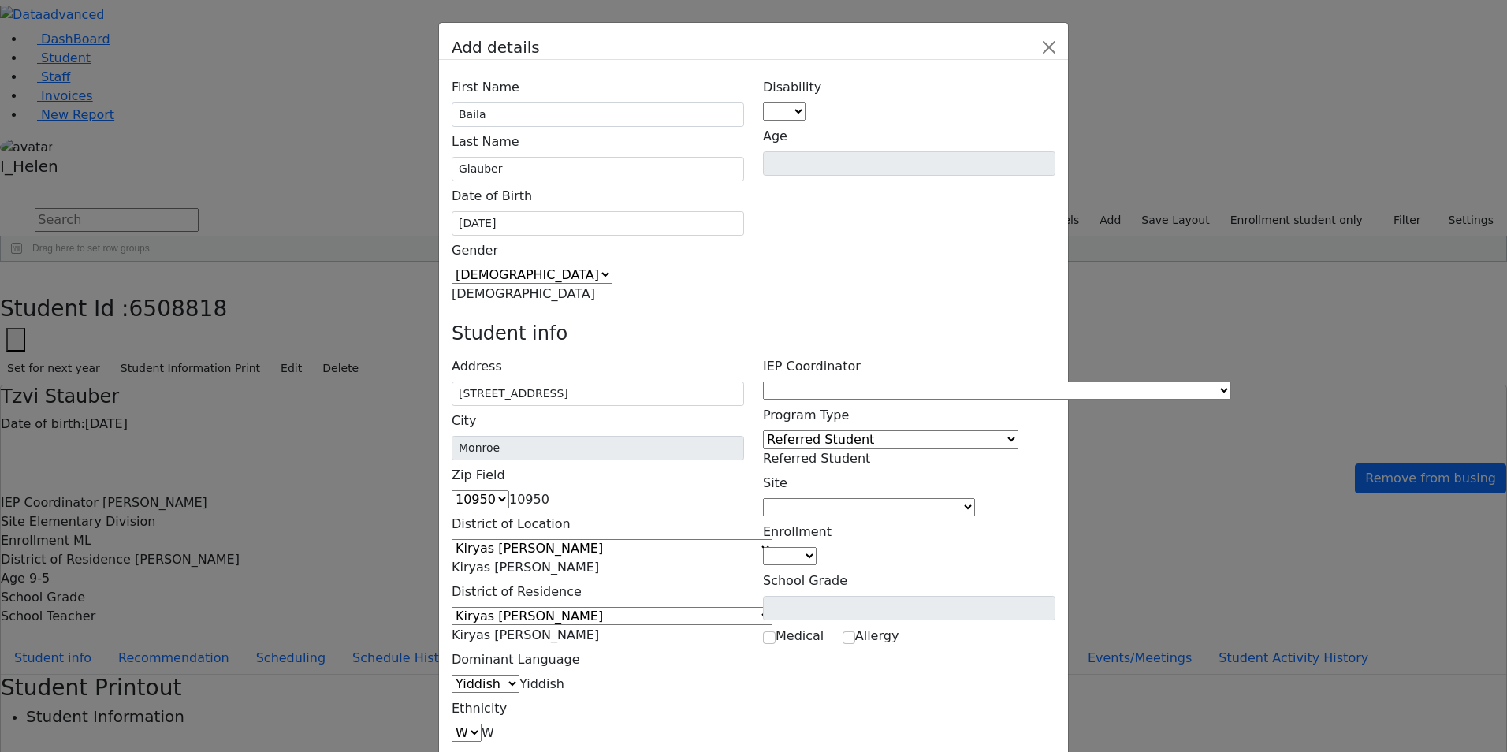
type input "[PERSON_NAME]"
type input "[STREET_ADDRESS]"
type input "[PHONE_NUMBER]"
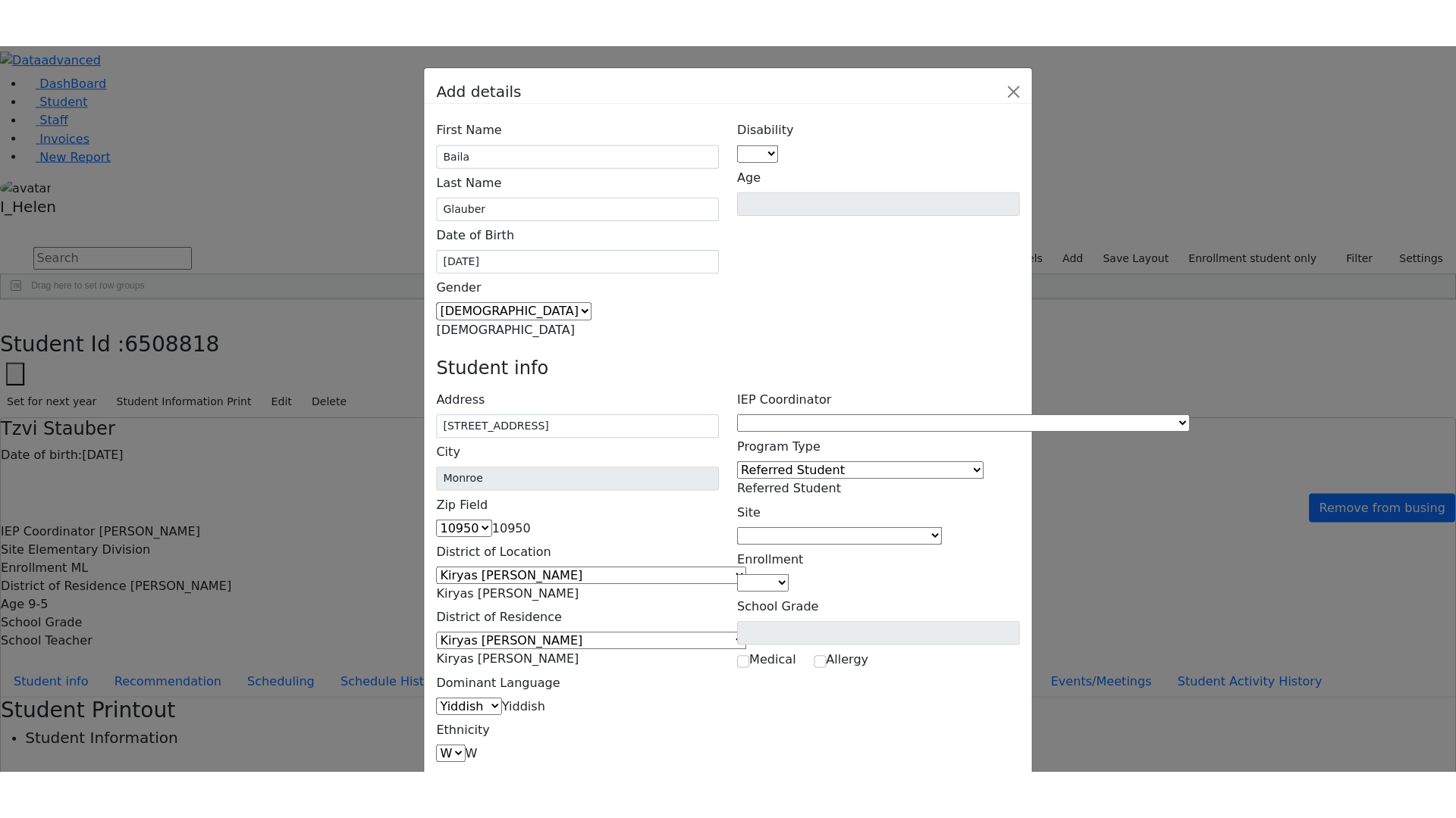
scroll to position [98, 0]
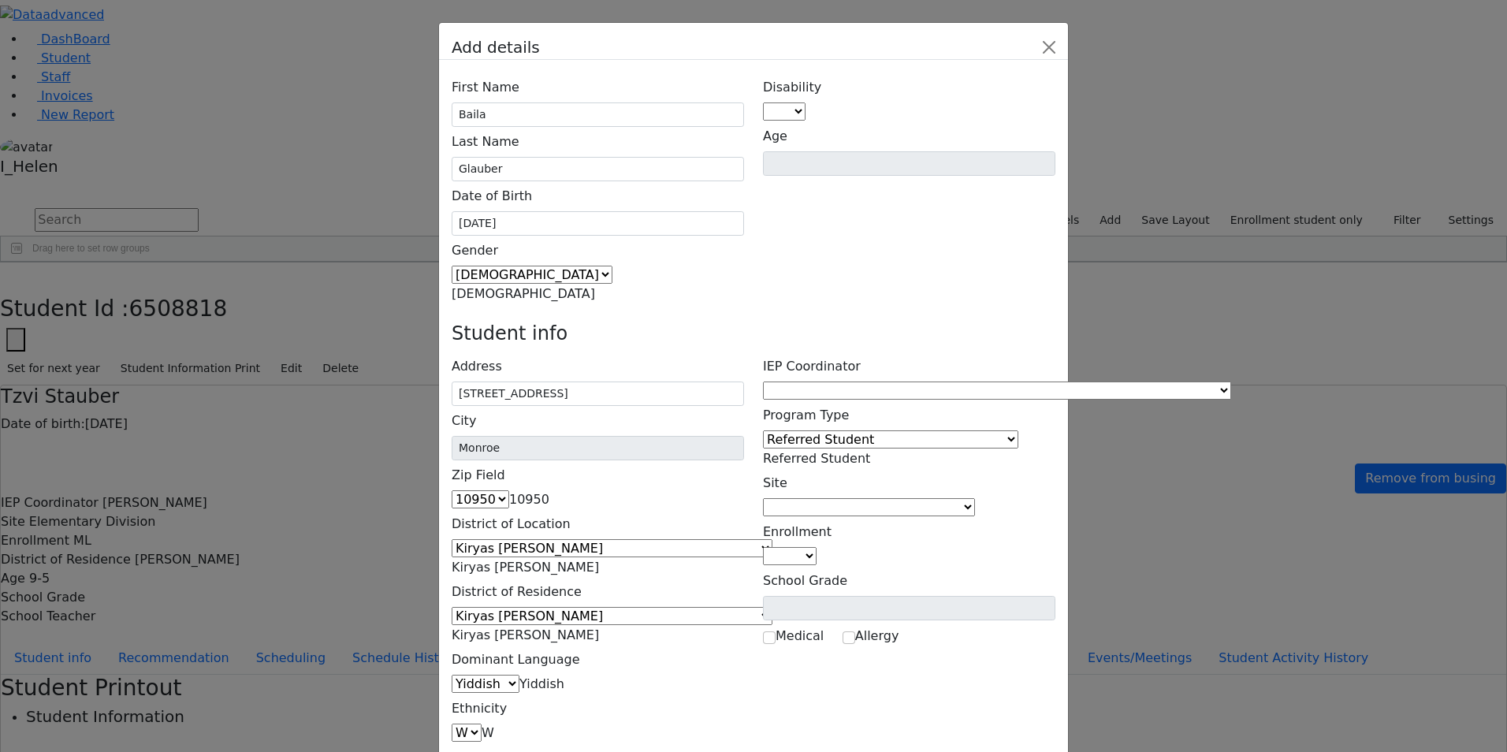
type input "[PERSON_NAME]"
type input "[STREET_ADDRESS]"
type input "[PHONE_NUMBER]"
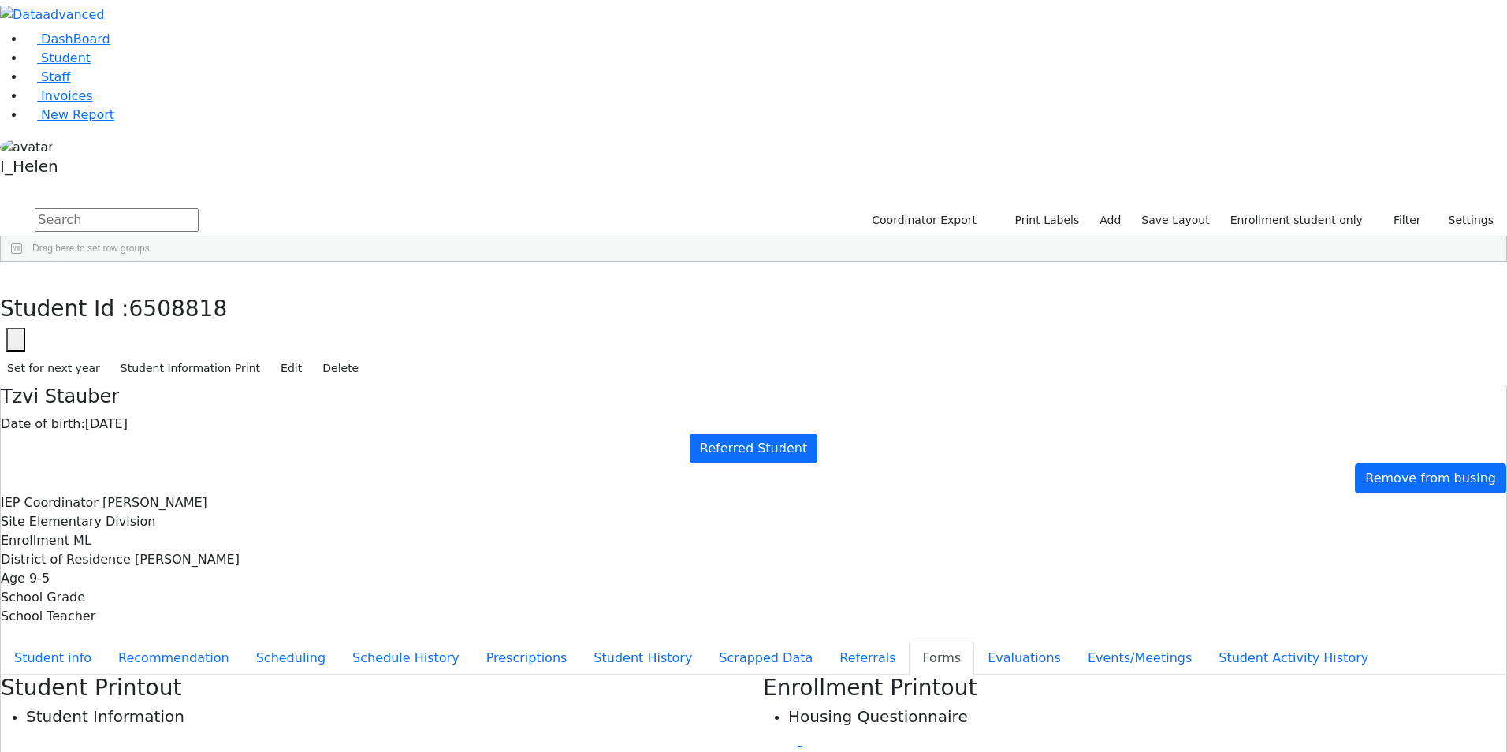
click at [181, 575] on div "Glauber" at bounding box center [134, 586] width 92 height 22
click at [826, 642] on button "Referrals" at bounding box center [867, 658] width 83 height 33
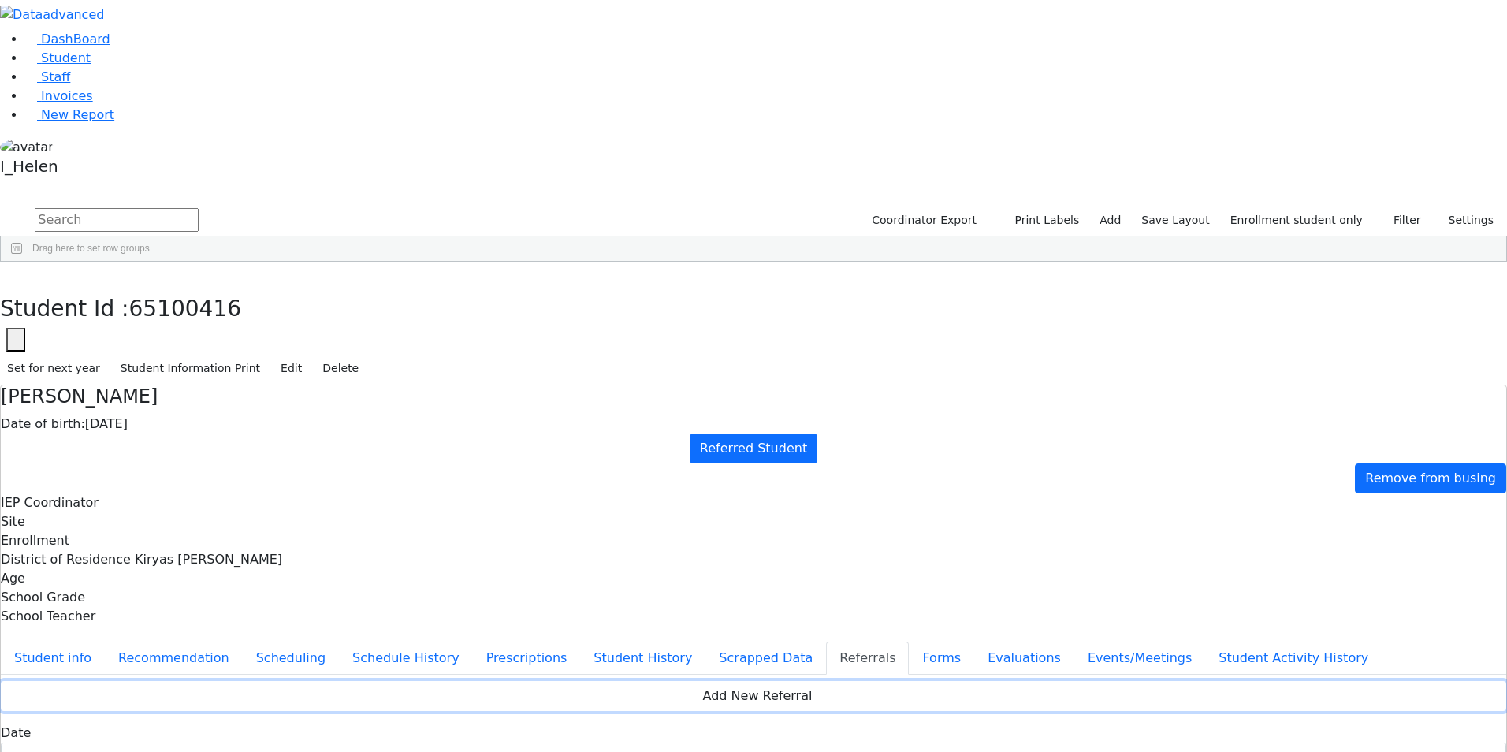
click at [590, 681] on button "Add New Referral" at bounding box center [754, 696] width 1506 height 30
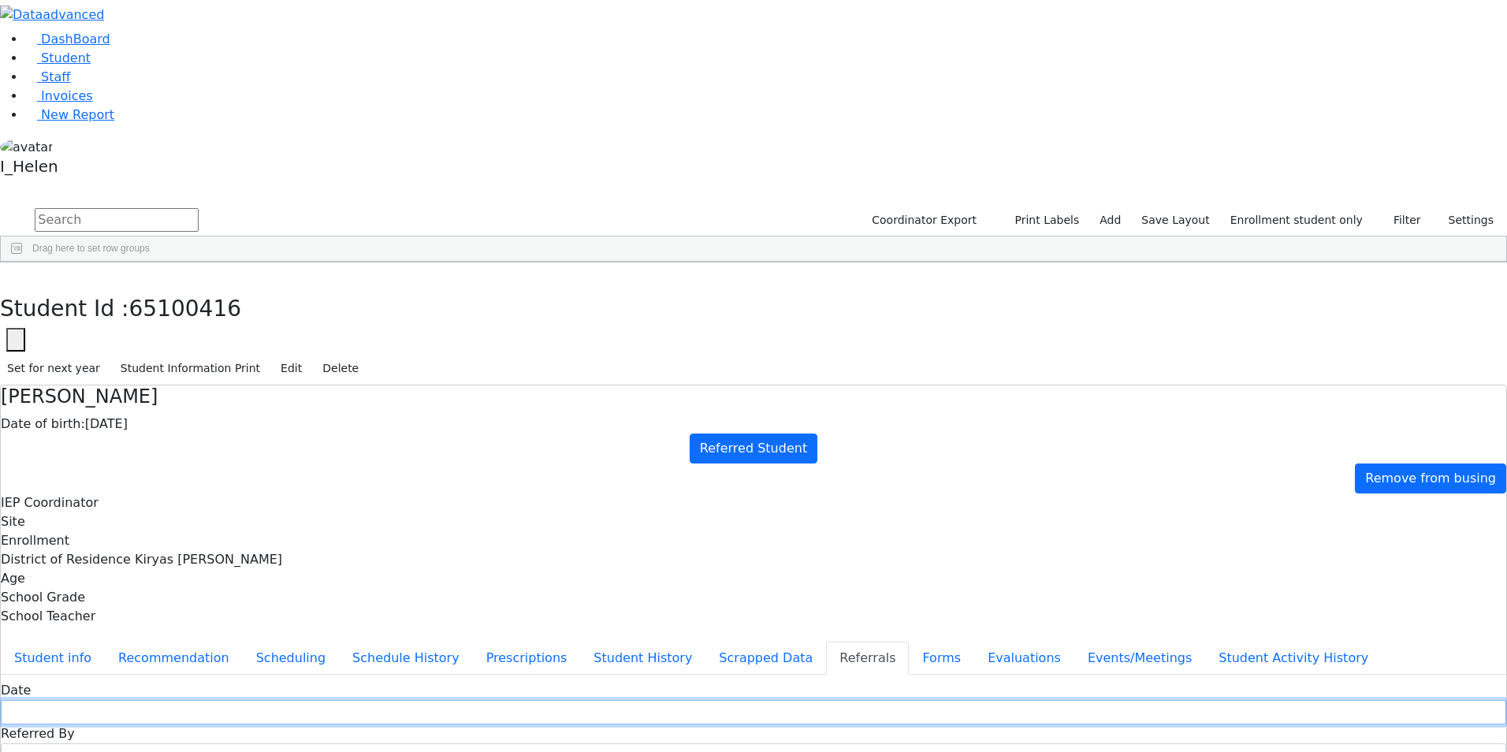
click at [572, 700] on input "text" at bounding box center [754, 712] width 1506 height 24
click at [583, 700] on input "text" at bounding box center [754, 712] width 1506 height 24
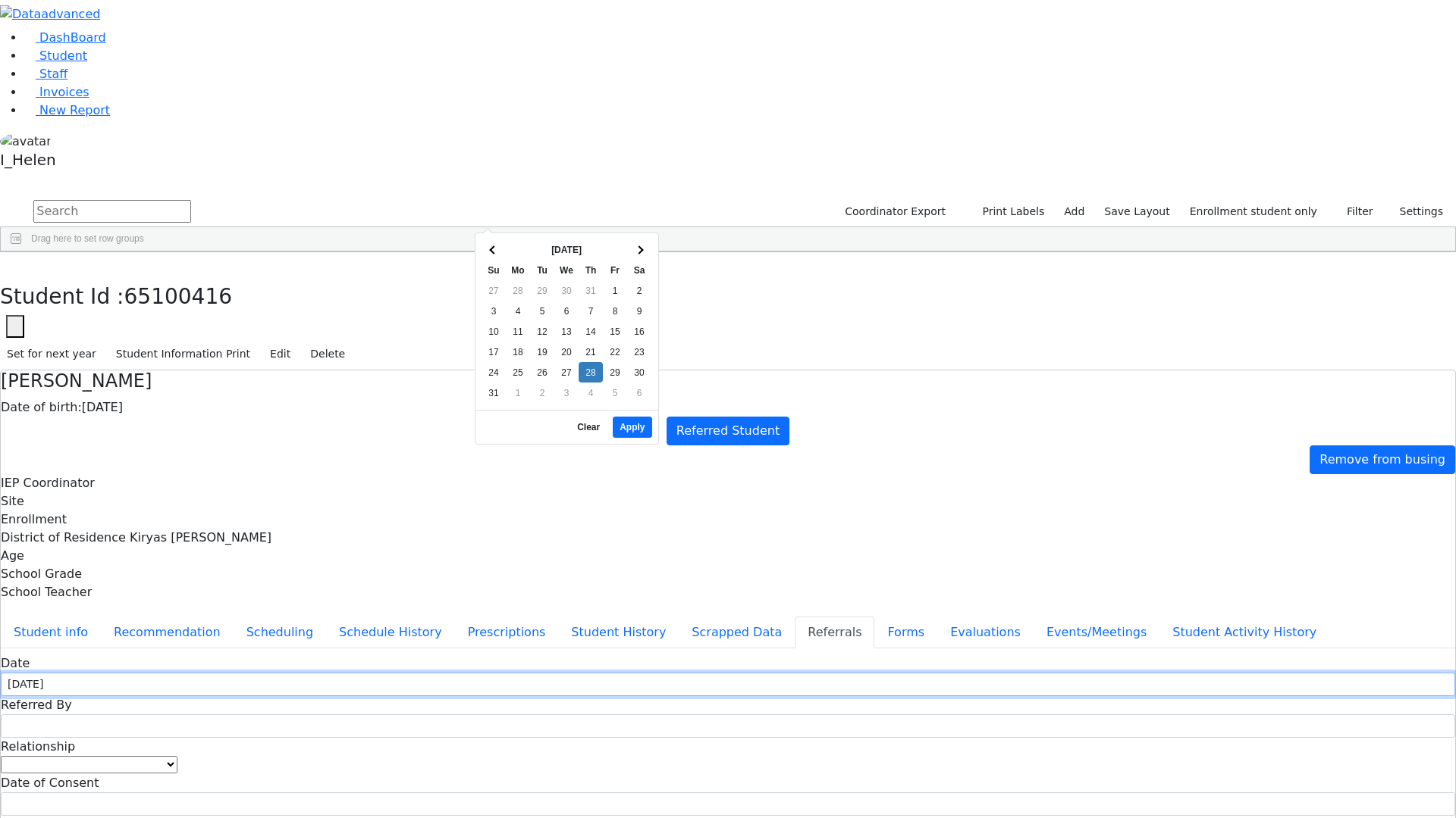
type input "[DATE]"
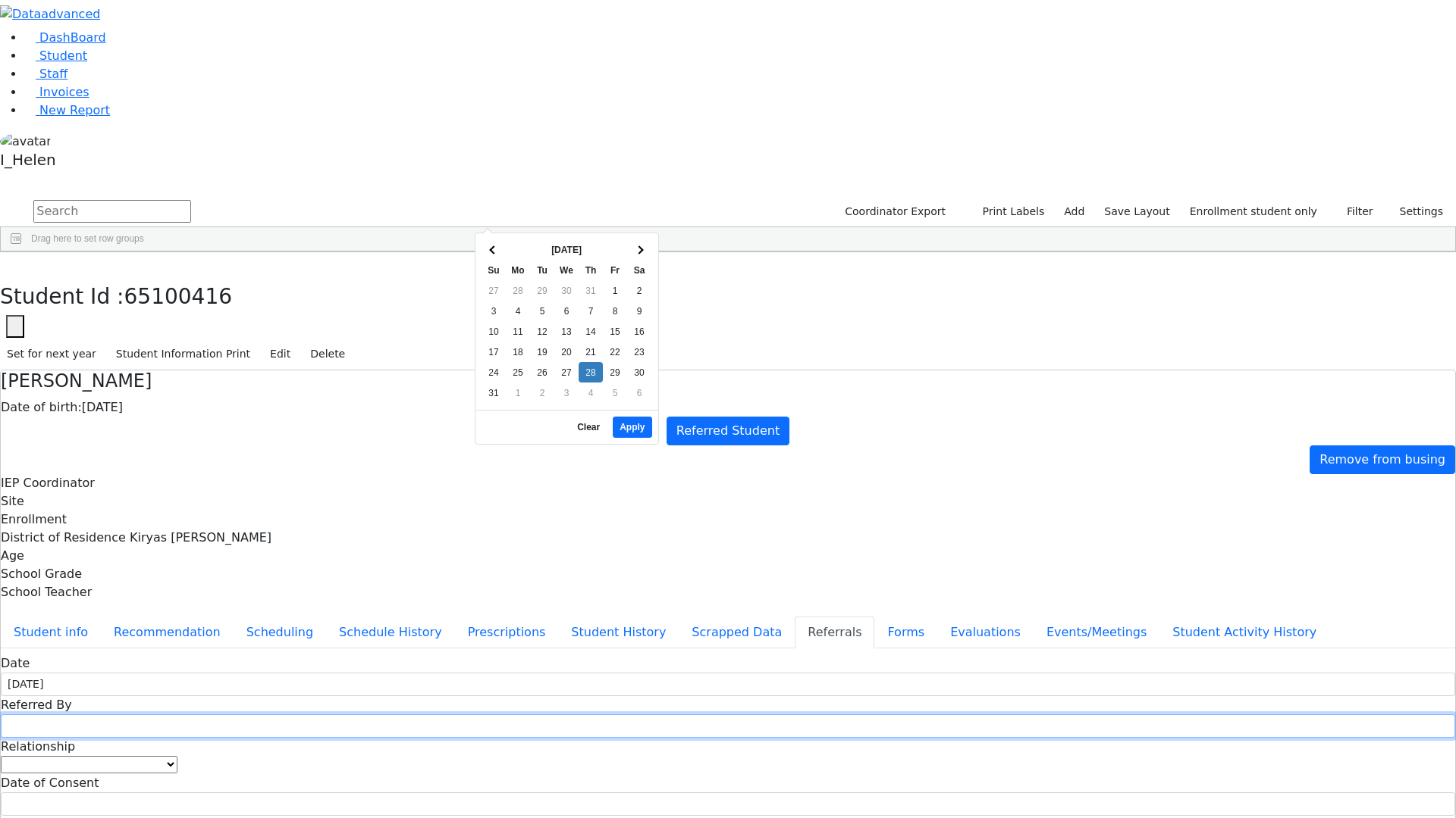
click at [693, 714] on input "text" at bounding box center [728, 726] width 1454 height 23
type input "[PERSON_NAME]"
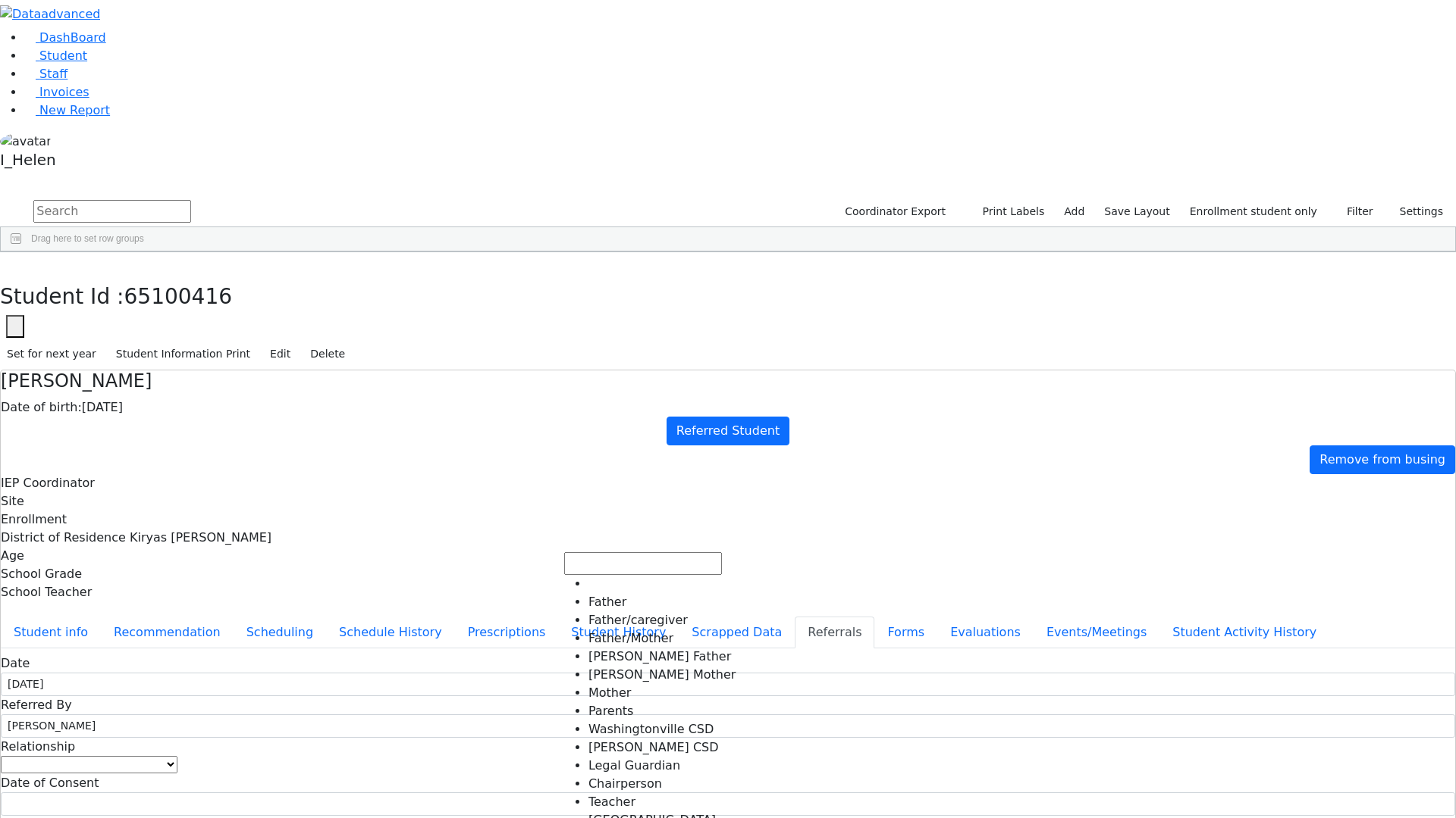
click at [177, 722] on span at bounding box center [177, 764] width 0 height 14
select select "Mother"
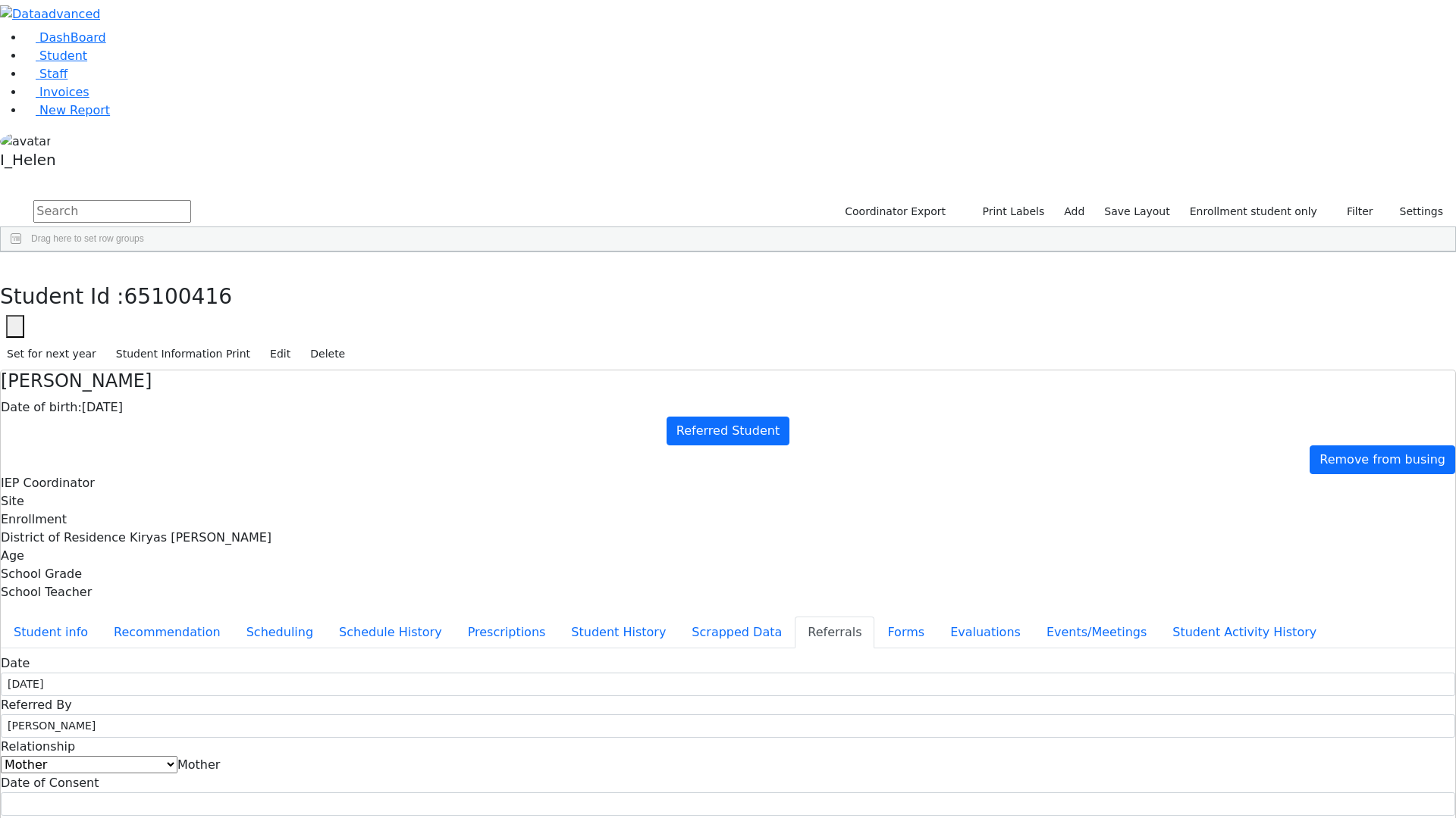
type textarea "[PERSON_NAME] does not attend a school."
drag, startPoint x: 854, startPoint y: 270, endPoint x: 756, endPoint y: 282, distance: 98.7
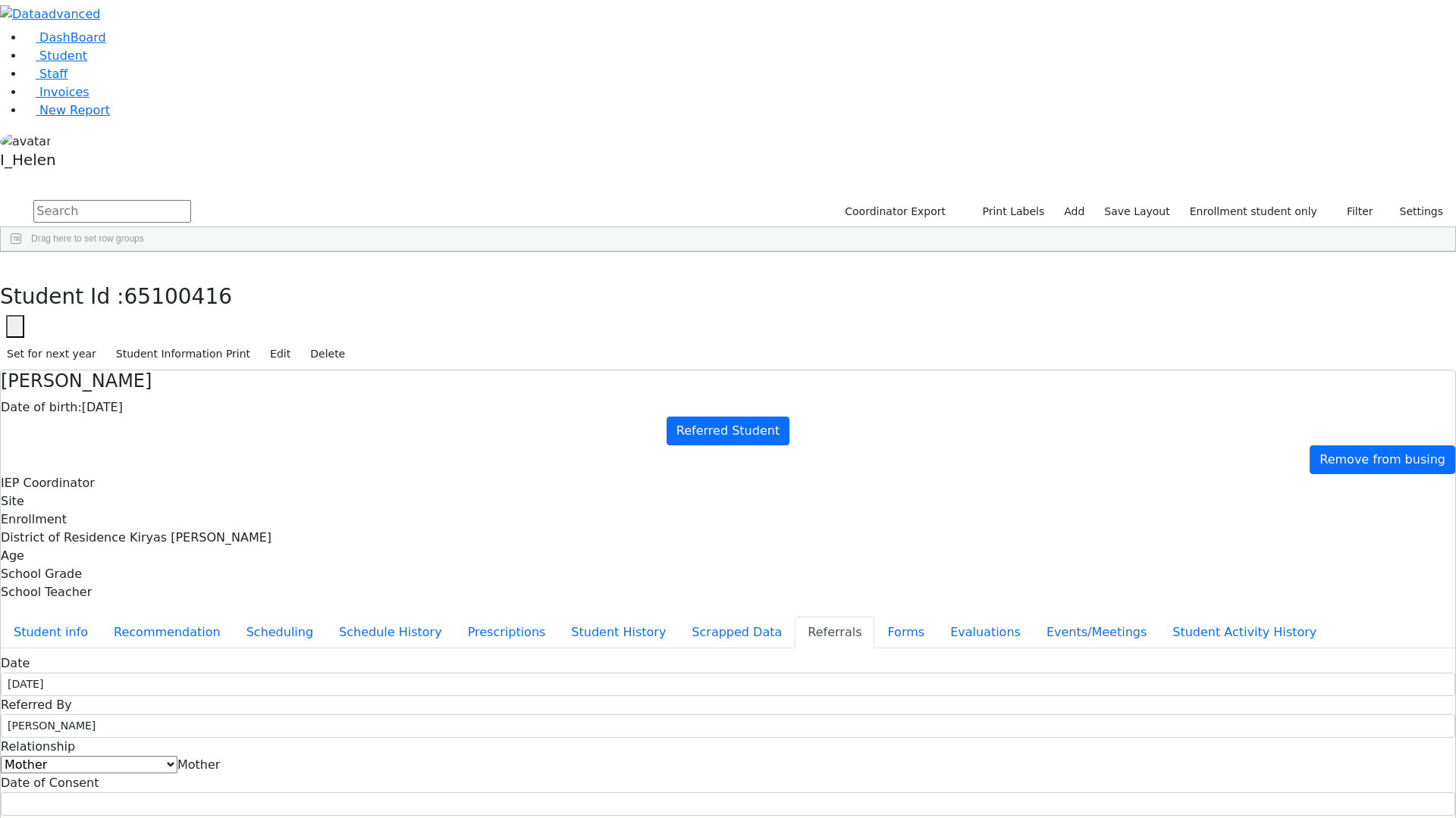
type textarea "Baila had a [MEDICAL_DATA] and has motor delays."
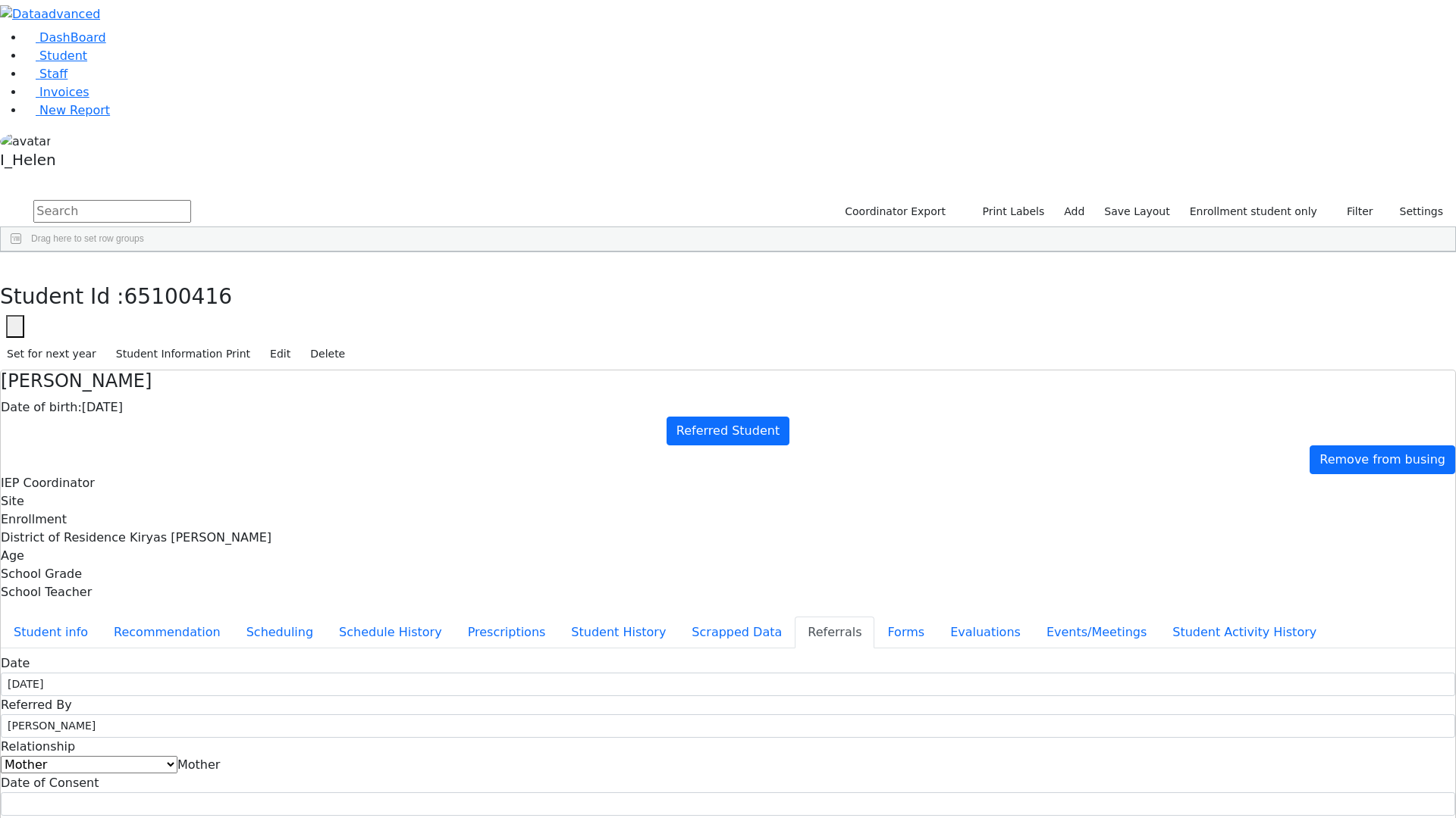
checkbox input "true"
click at [13, 722] on icon at bounding box center [8, 828] width 9 height 9
click at [101, 617] on button "Student info" at bounding box center [51, 632] width 100 height 32
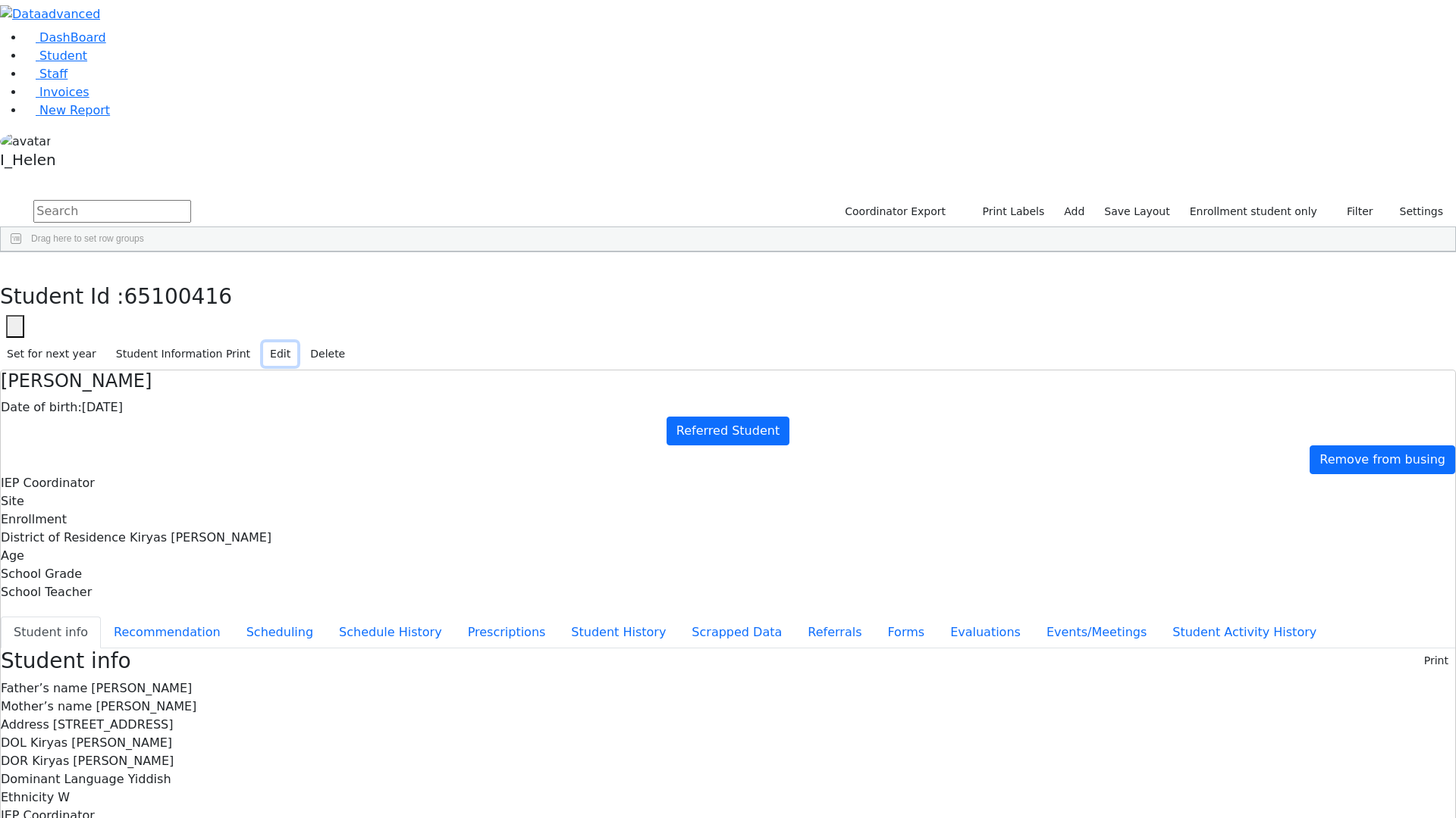
click at [297, 342] on button "Edit" at bounding box center [280, 354] width 34 height 23
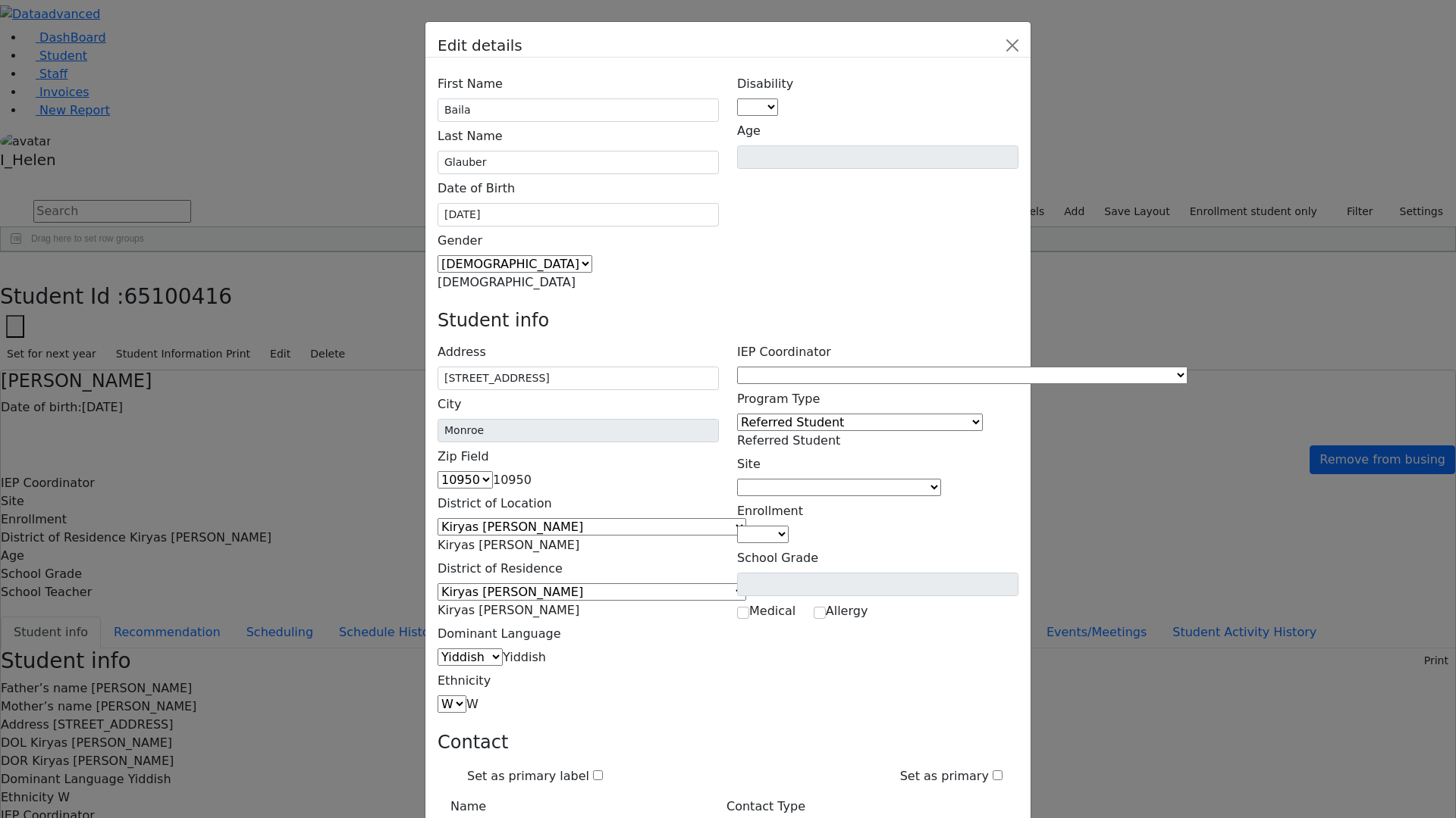
type input "[EMAIL_ADDRESS][DOMAIN_NAME]"
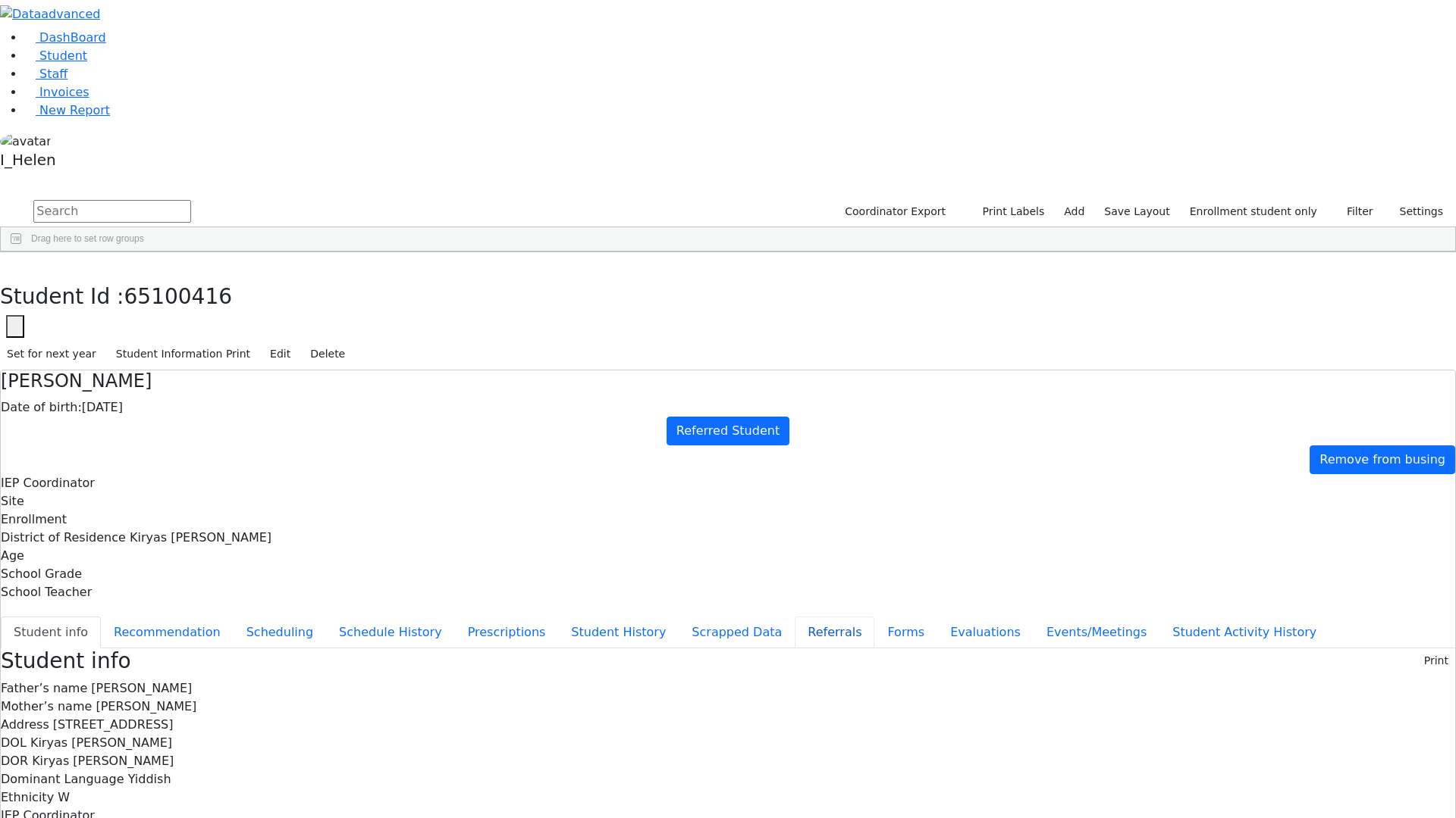
click at [794, 617] on button "Referrals" at bounding box center [834, 632] width 80 height 32
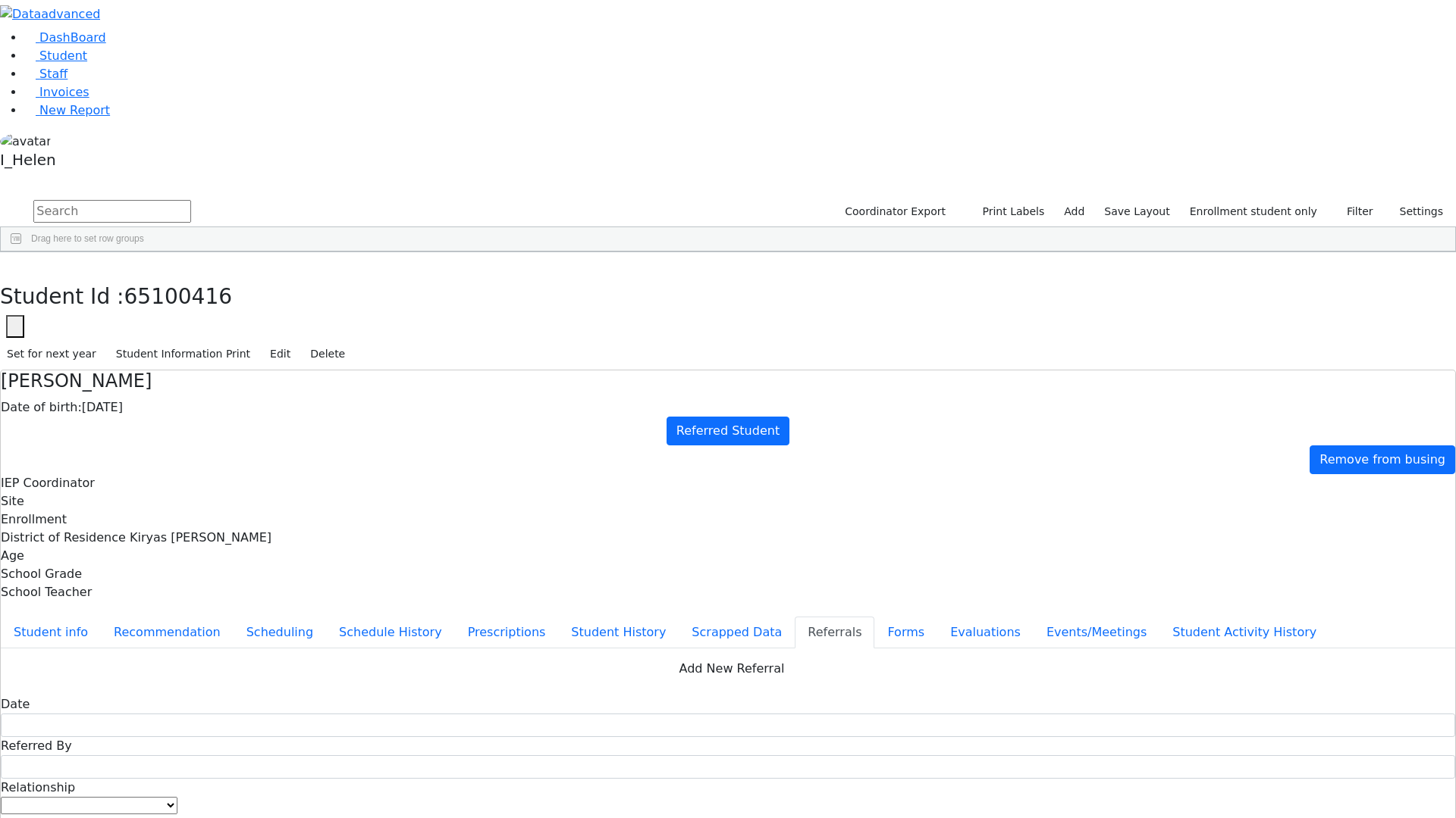
checkbox input "true"
